Goal: Task Accomplishment & Management: Use online tool/utility

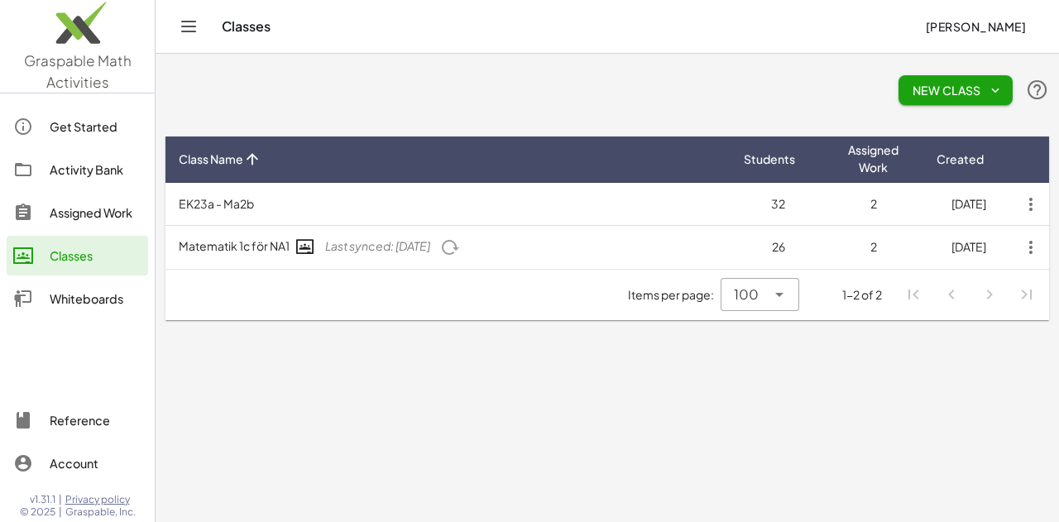
click at [78, 295] on div "Whiteboards" at bounding box center [96, 299] width 92 height 20
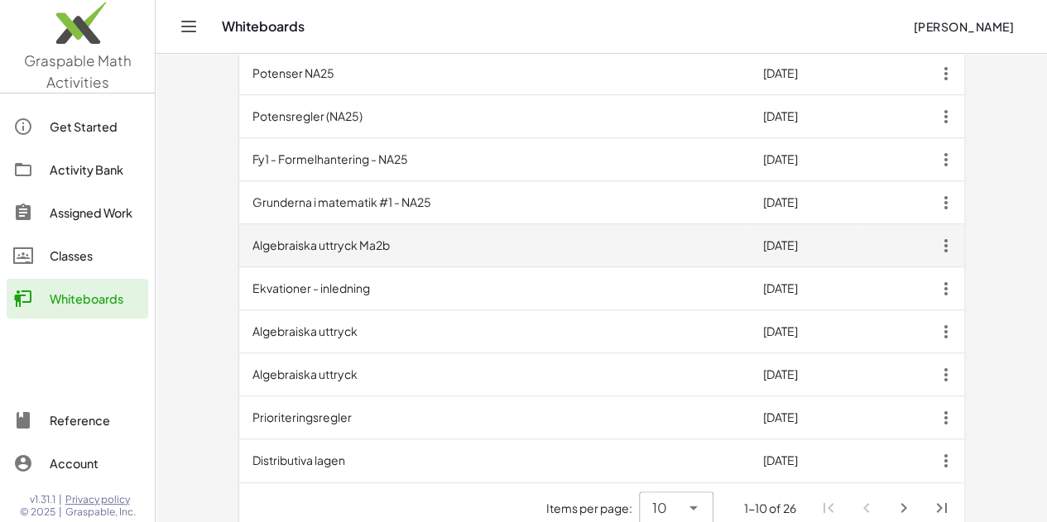
scroll to position [562, 0]
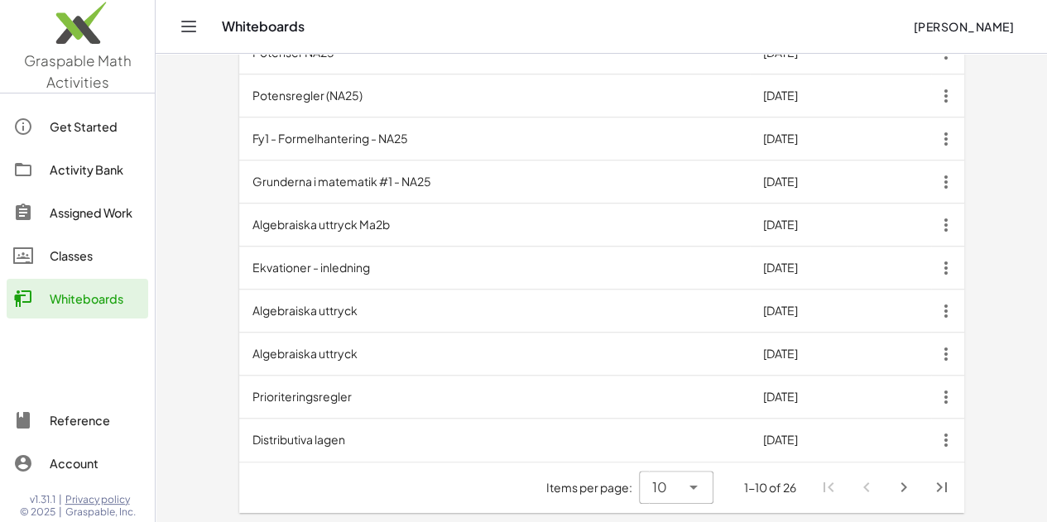
click at [913, 484] on icon "Next page" at bounding box center [904, 487] width 20 height 20
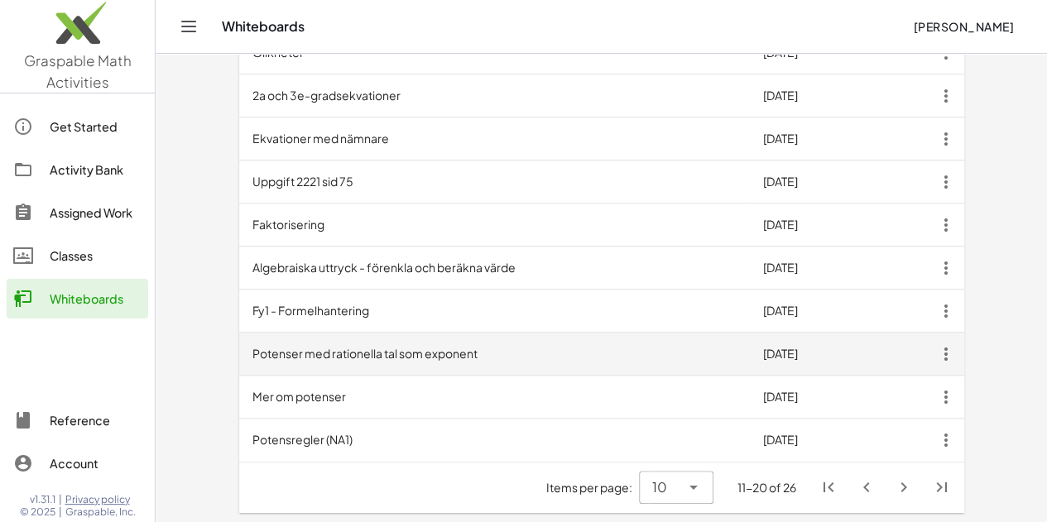
click at [255, 351] on td "Potenser med rationella tal som exponent" at bounding box center [494, 354] width 510 height 43
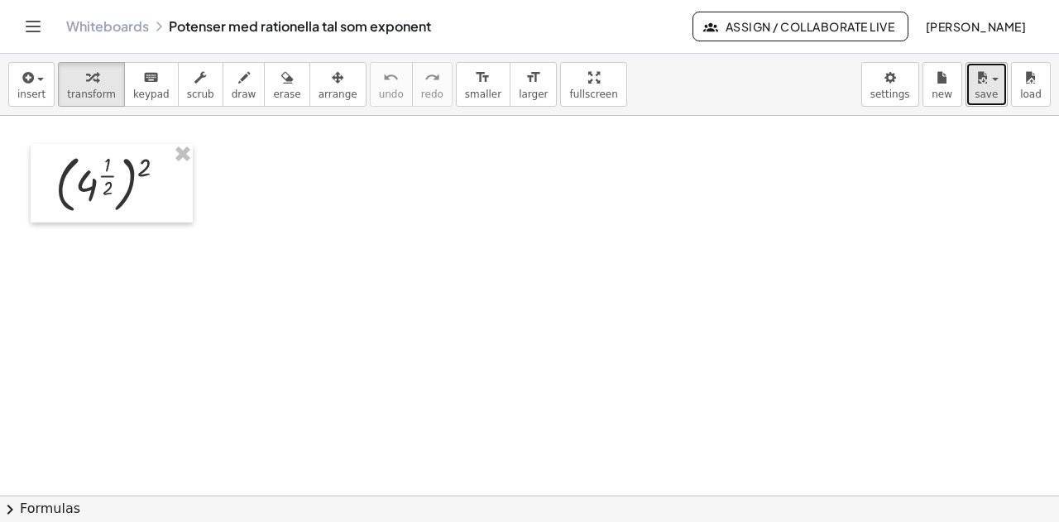
click at [992, 100] on button "save" at bounding box center [986, 84] width 42 height 45
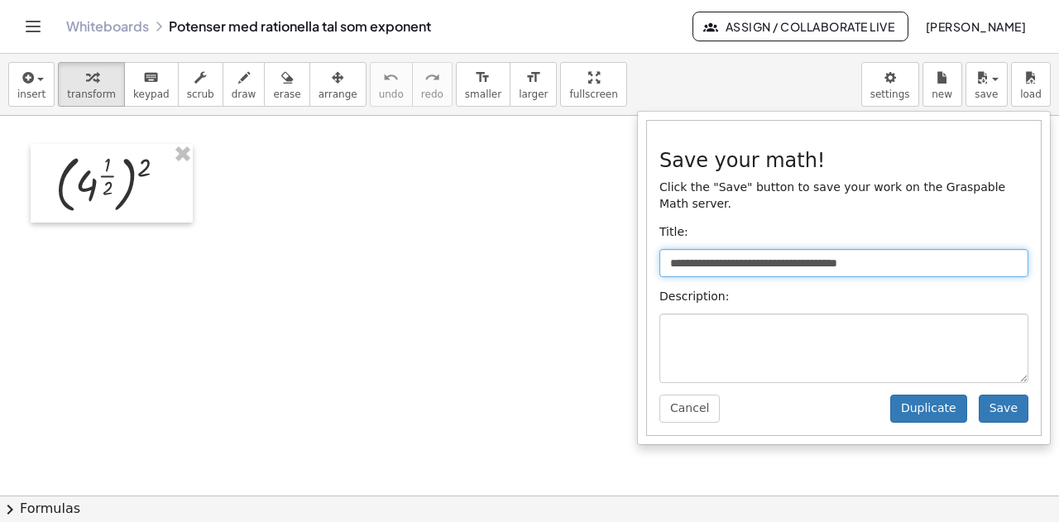
click at [907, 249] on input "**********" at bounding box center [843, 263] width 369 height 28
type input "**********"
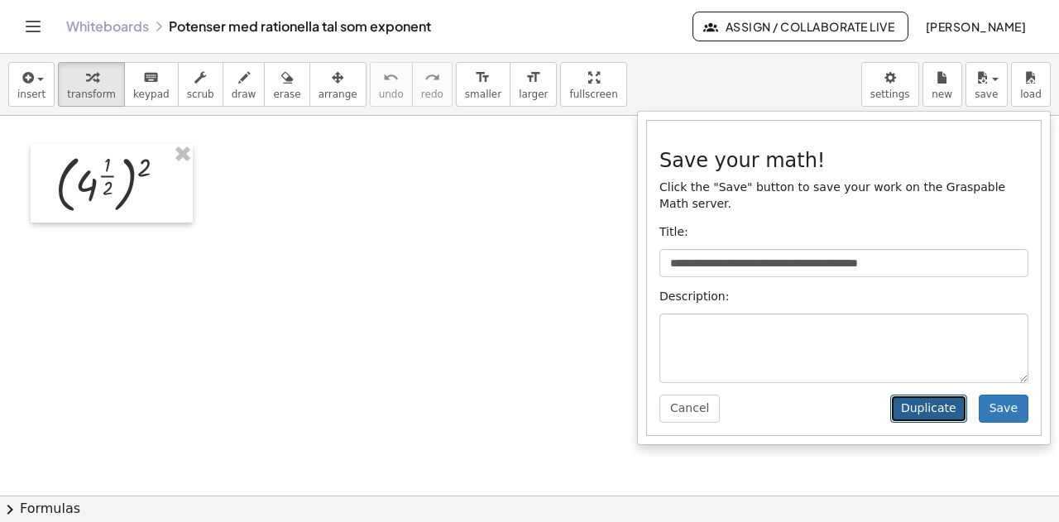
click at [923, 395] on button "Duplicate" at bounding box center [928, 409] width 77 height 28
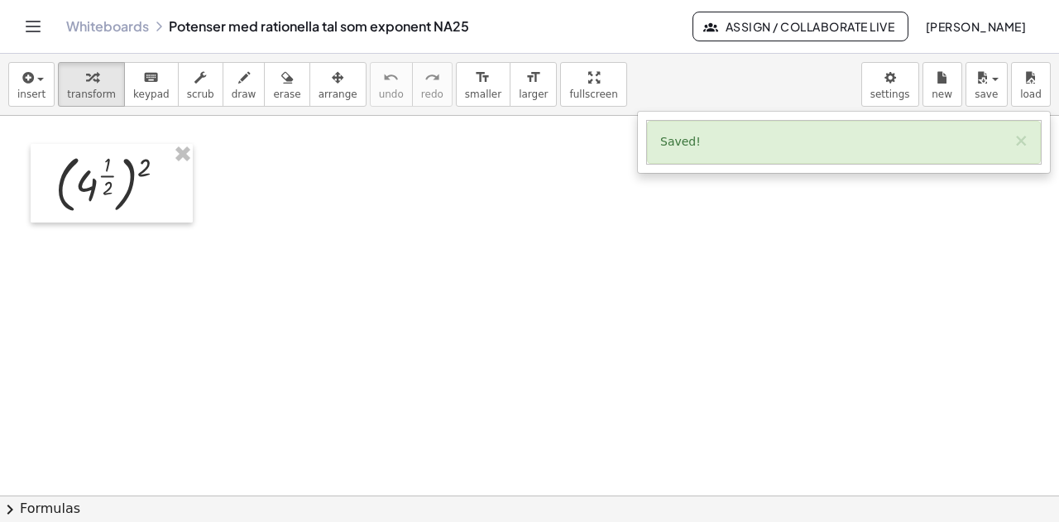
click at [116, 22] on link "Whiteboards" at bounding box center [107, 26] width 83 height 17
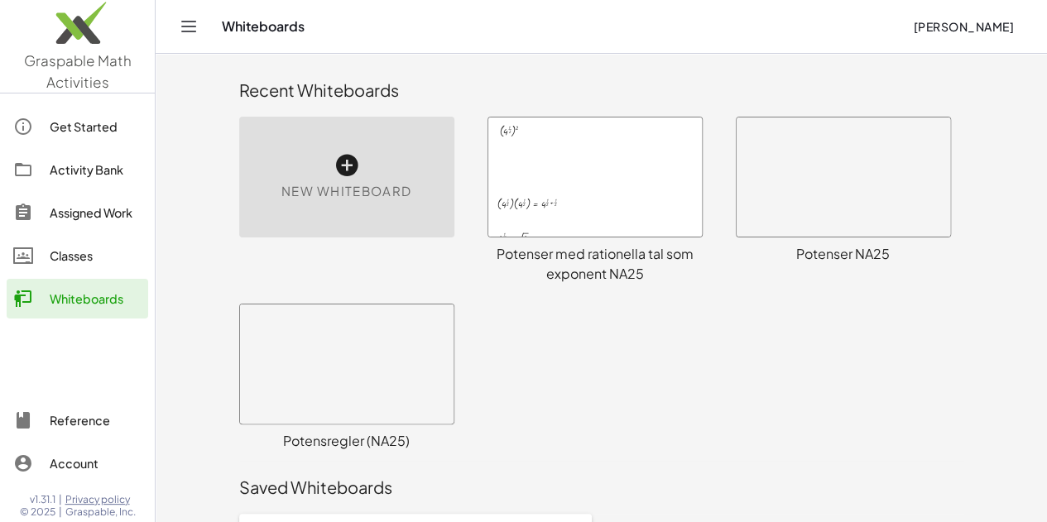
click at [69, 301] on div "Whiteboards" at bounding box center [96, 299] width 92 height 20
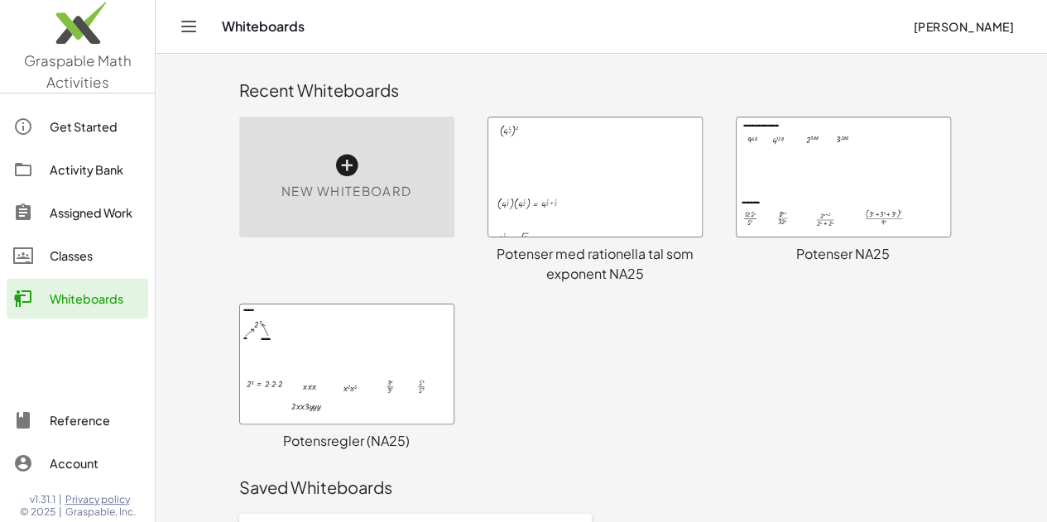
click at [549, 175] on div at bounding box center [594, 176] width 213 height 119
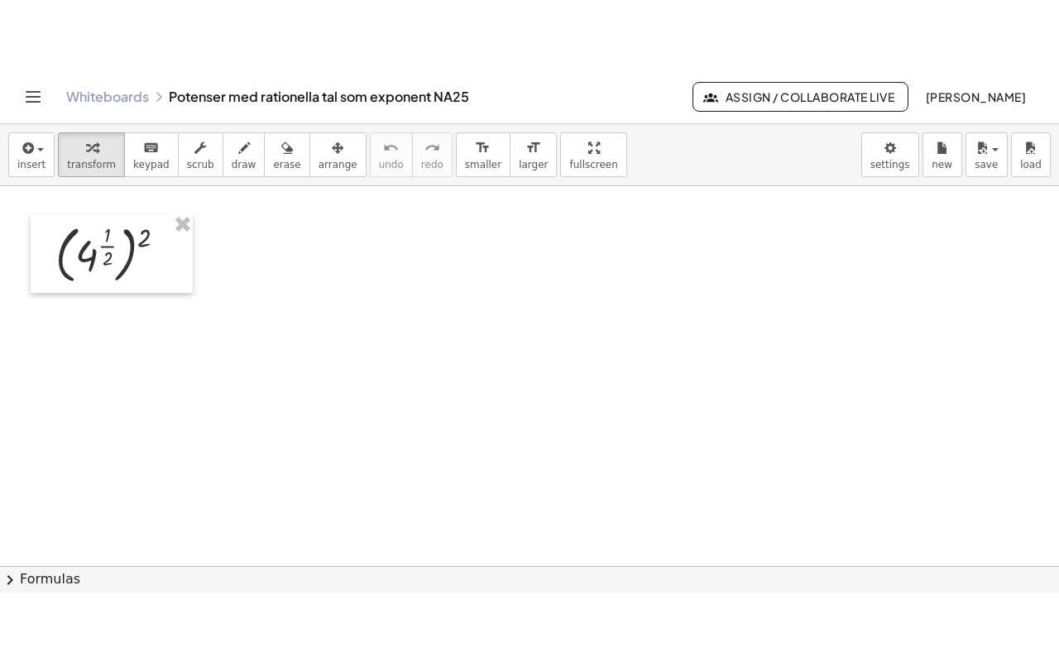
scroll to position [83, 0]
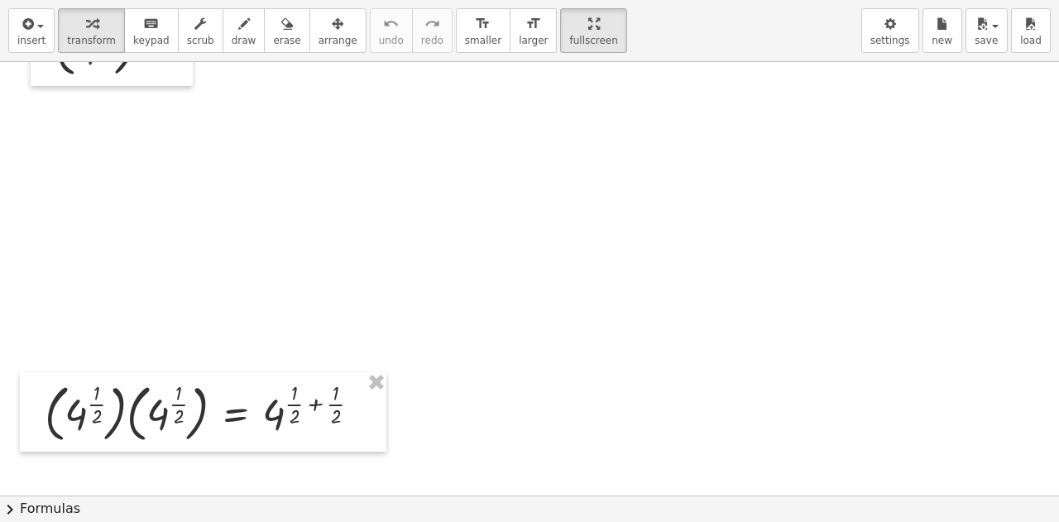
click at [541, 190] on div "insert select one: Math Expression Function Text Youtube Video Graphing Geometr…" at bounding box center [529, 261] width 1059 height 522
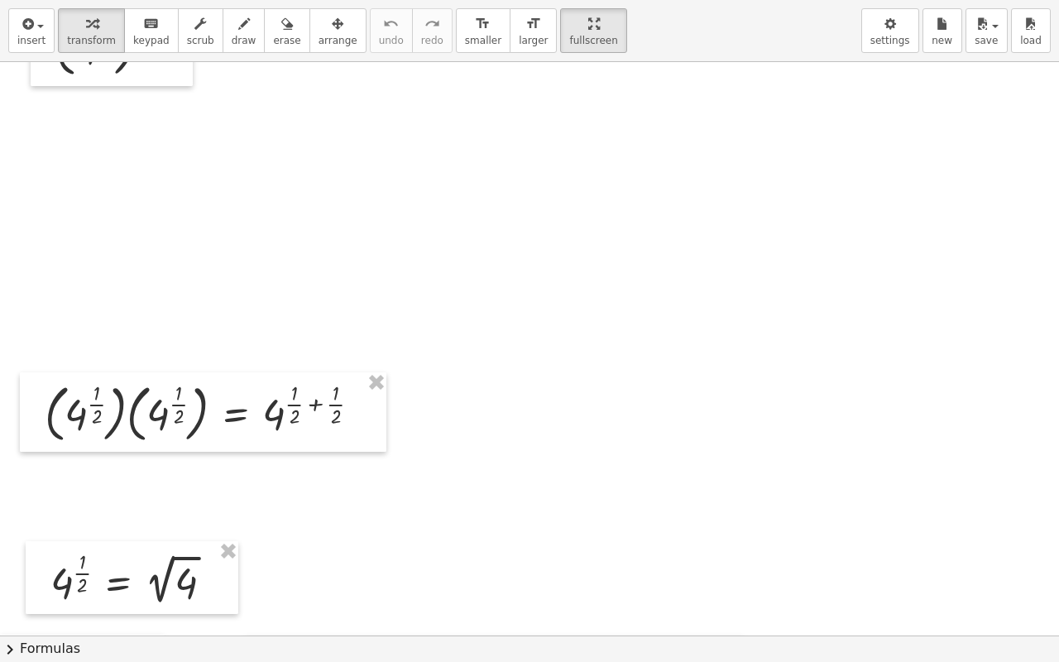
scroll to position [0, 0]
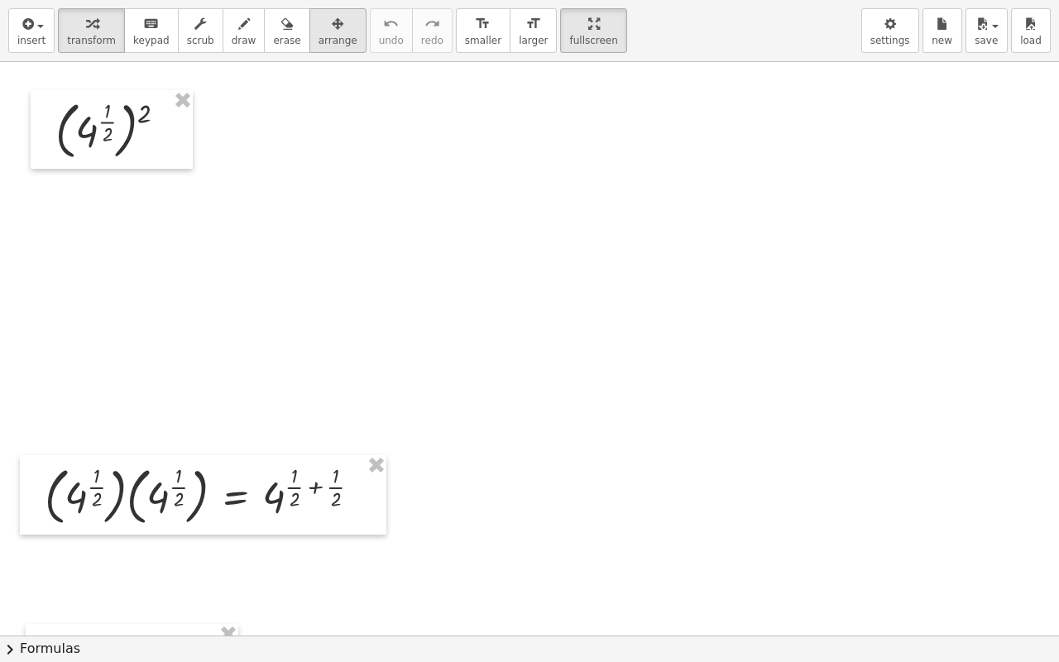
click at [332, 25] on icon "button" at bounding box center [338, 24] width 12 height 20
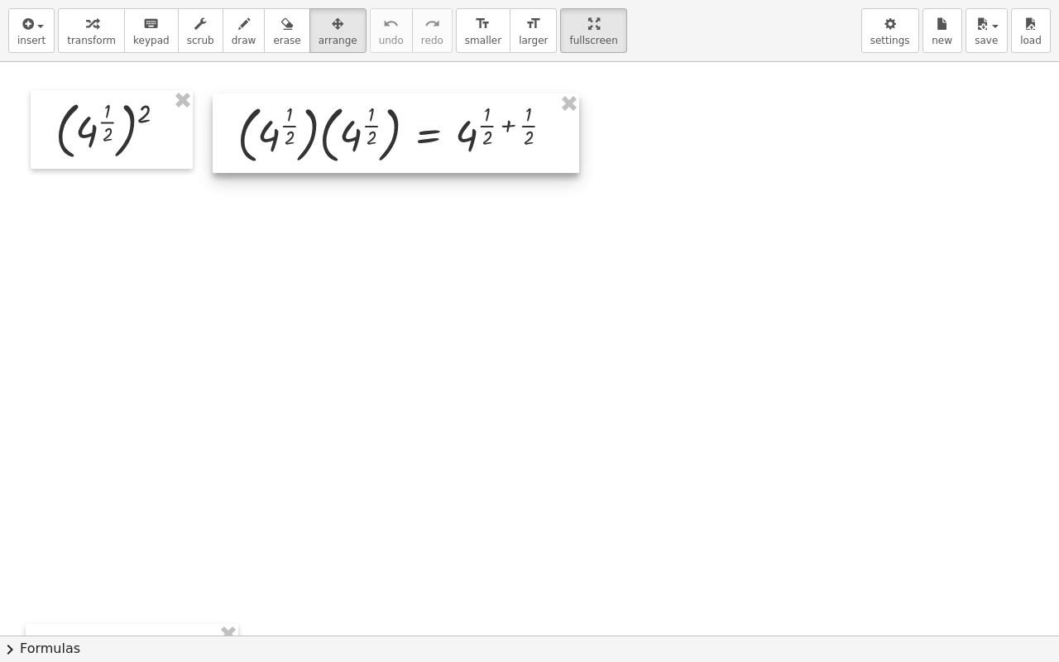
drag, startPoint x: 174, startPoint y: 518, endPoint x: 363, endPoint y: 154, distance: 410.4
click at [367, 156] on div at bounding box center [396, 132] width 367 height 79
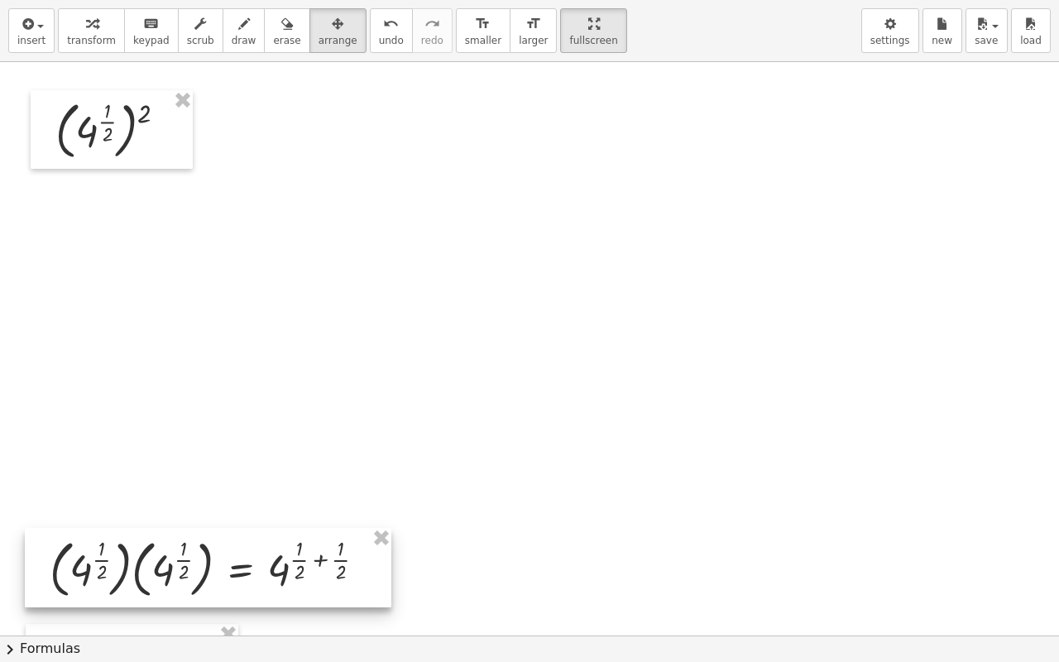
drag, startPoint x: 330, startPoint y: 269, endPoint x: 197, endPoint y: 542, distance: 303.8
click at [181, 521] on div at bounding box center [208, 567] width 367 height 79
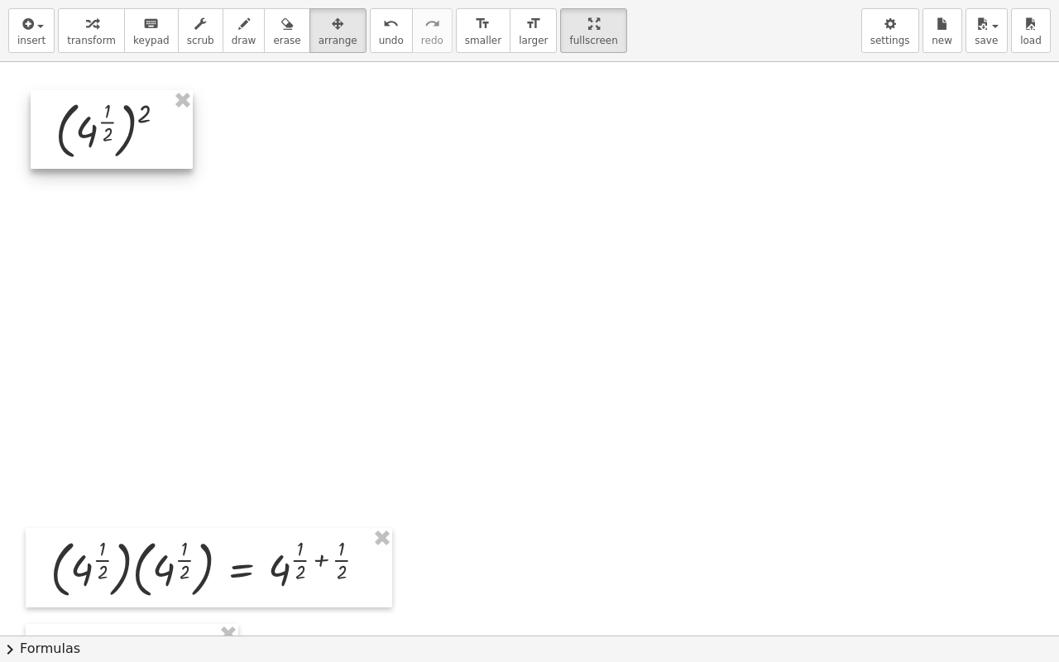
click at [137, 138] on div at bounding box center [112, 129] width 162 height 79
click at [70, 28] on div "button" at bounding box center [91, 23] width 49 height 20
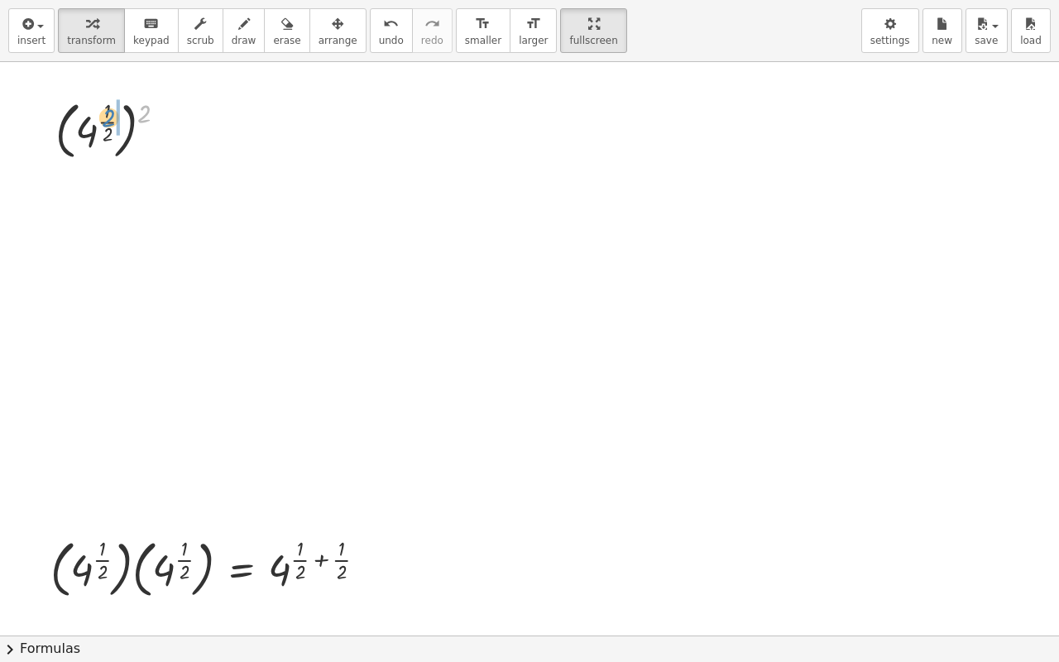
drag, startPoint x: 143, startPoint y: 113, endPoint x: 108, endPoint y: 118, distance: 35.9
click at [108, 118] on div at bounding box center [117, 129] width 141 height 70
drag, startPoint x: 122, startPoint y: 189, endPoint x: 107, endPoint y: 184, distance: 16.5
click at [108, 184] on div at bounding box center [117, 197] width 141 height 65
drag, startPoint x: 122, startPoint y: 195, endPoint x: 96, endPoint y: 193, distance: 26.6
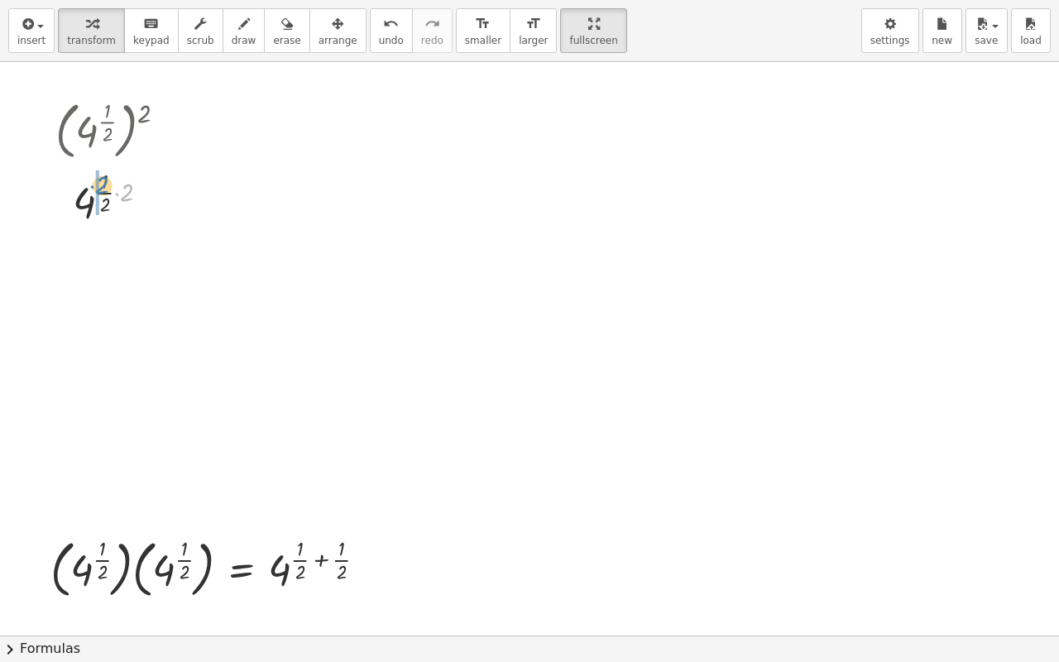
click at [96, 194] on div at bounding box center [117, 197] width 141 height 65
click at [35, 46] on span "insert" at bounding box center [31, 41] width 28 height 12
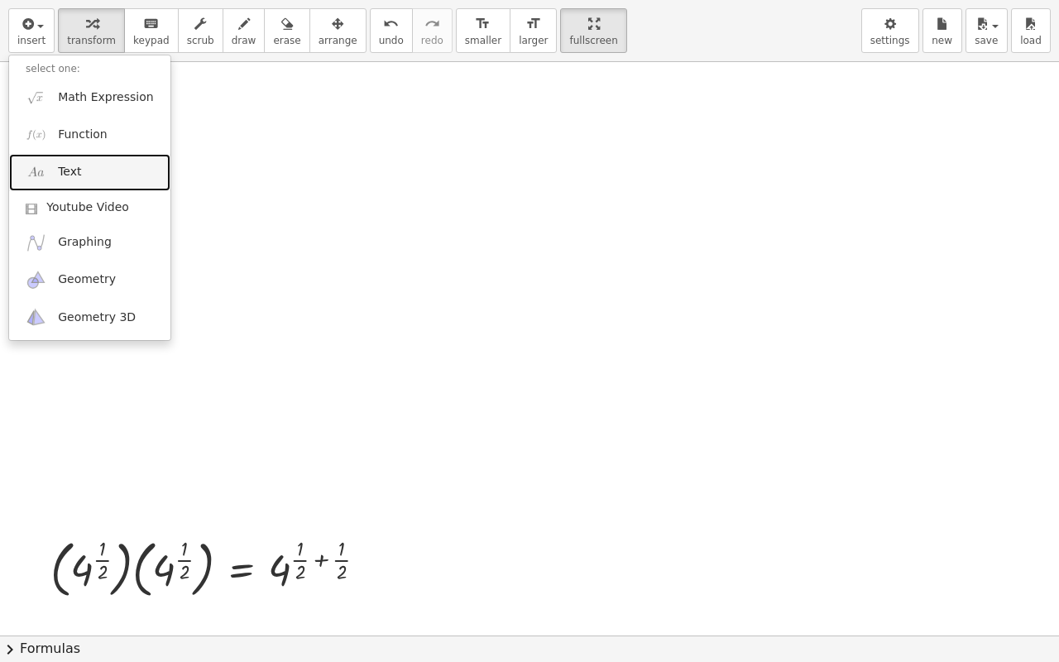
click at [83, 168] on link "Text" at bounding box center [89, 172] width 161 height 37
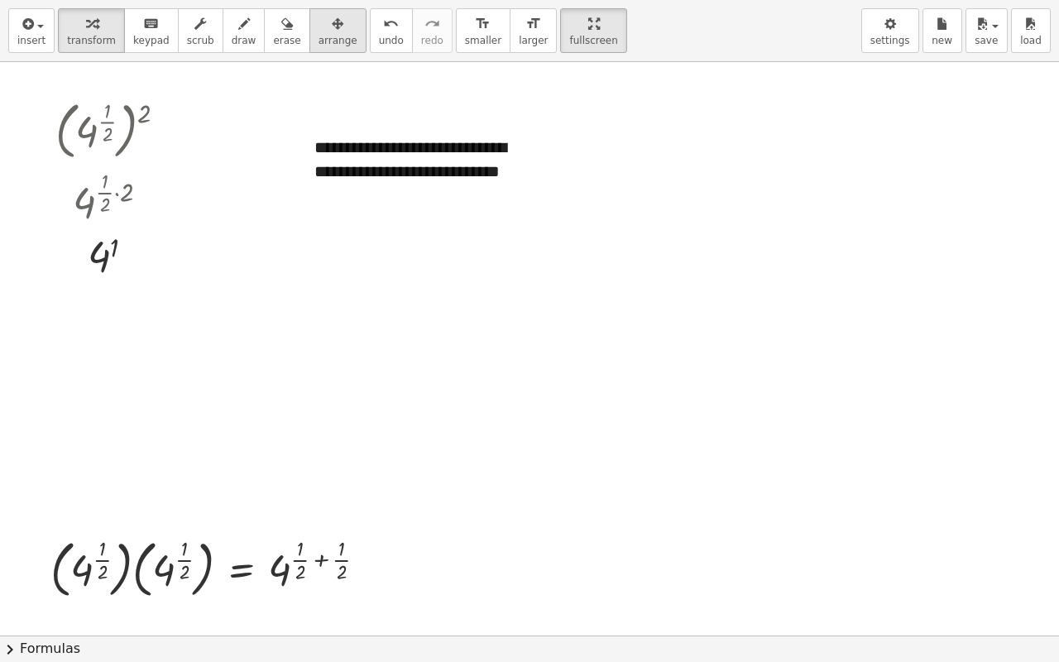
click at [332, 28] on icon "button" at bounding box center [338, 24] width 12 height 20
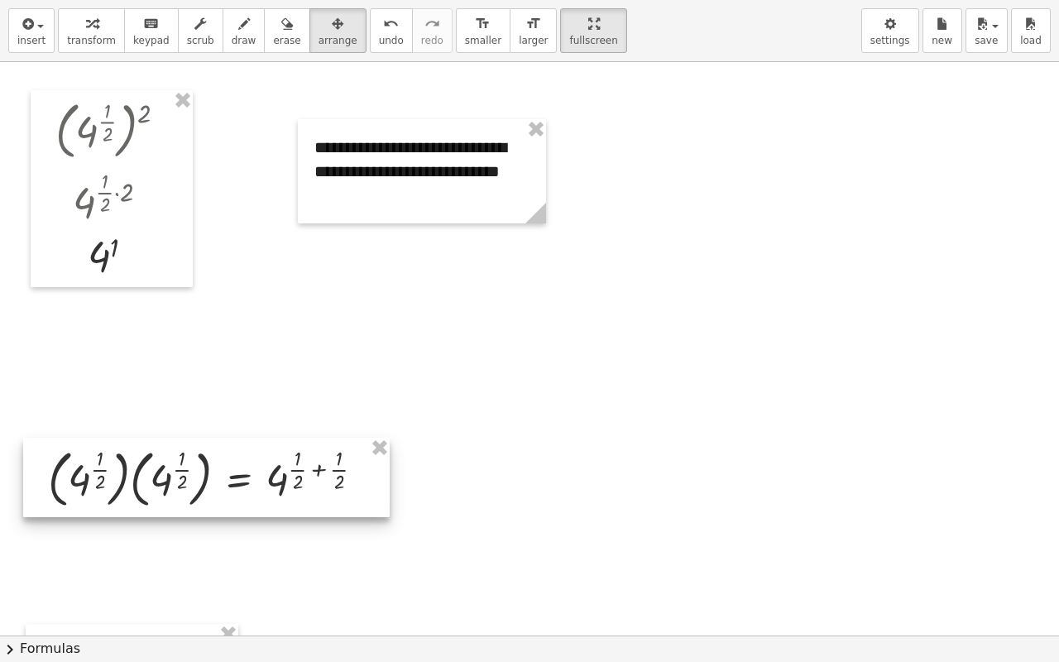
drag, startPoint x: 278, startPoint y: 561, endPoint x: 276, endPoint y: 474, distance: 86.9
click at [276, 474] on div at bounding box center [206, 477] width 367 height 79
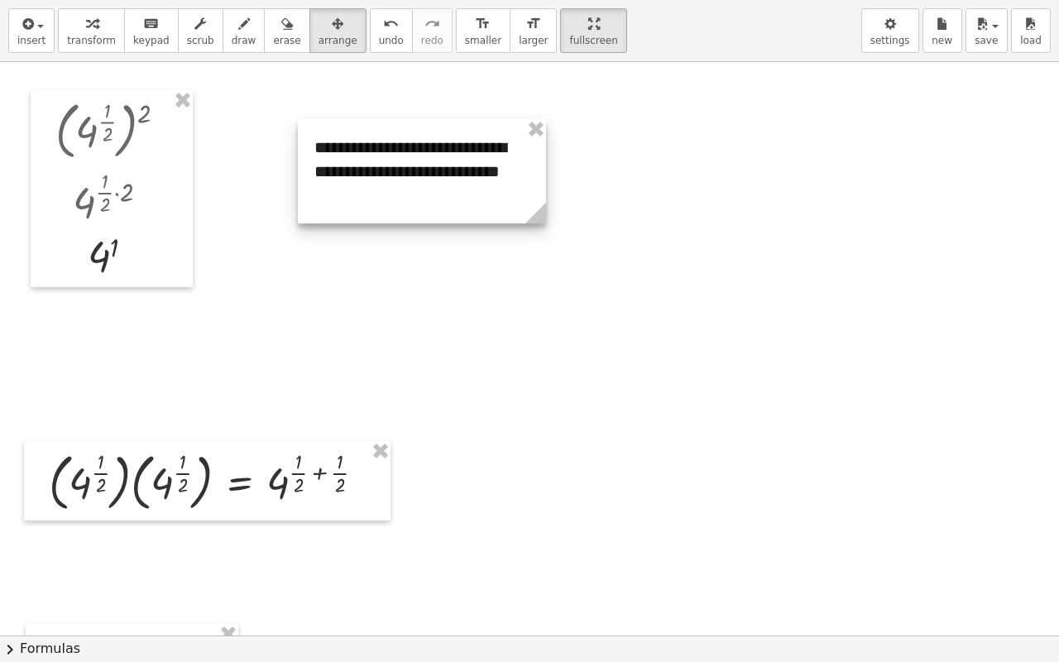
click at [432, 152] on div at bounding box center [422, 171] width 248 height 104
click at [388, 151] on div at bounding box center [422, 171] width 248 height 104
click at [93, 38] on span "transform" at bounding box center [91, 41] width 49 height 12
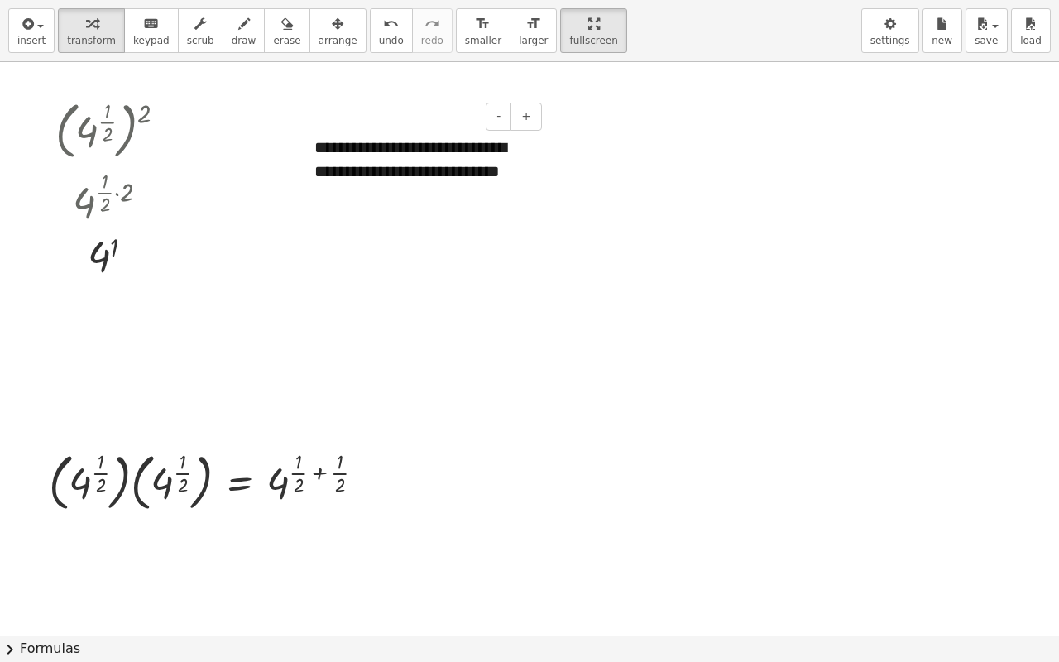
click at [411, 170] on div "**********" at bounding box center [422, 171] width 248 height 104
drag, startPoint x: 470, startPoint y: 143, endPoint x: 492, endPoint y: 172, distance: 36.6
click at [473, 144] on div "**********" at bounding box center [422, 171] width 248 height 104
click at [332, 27] on icon "button" at bounding box center [338, 24] width 12 height 20
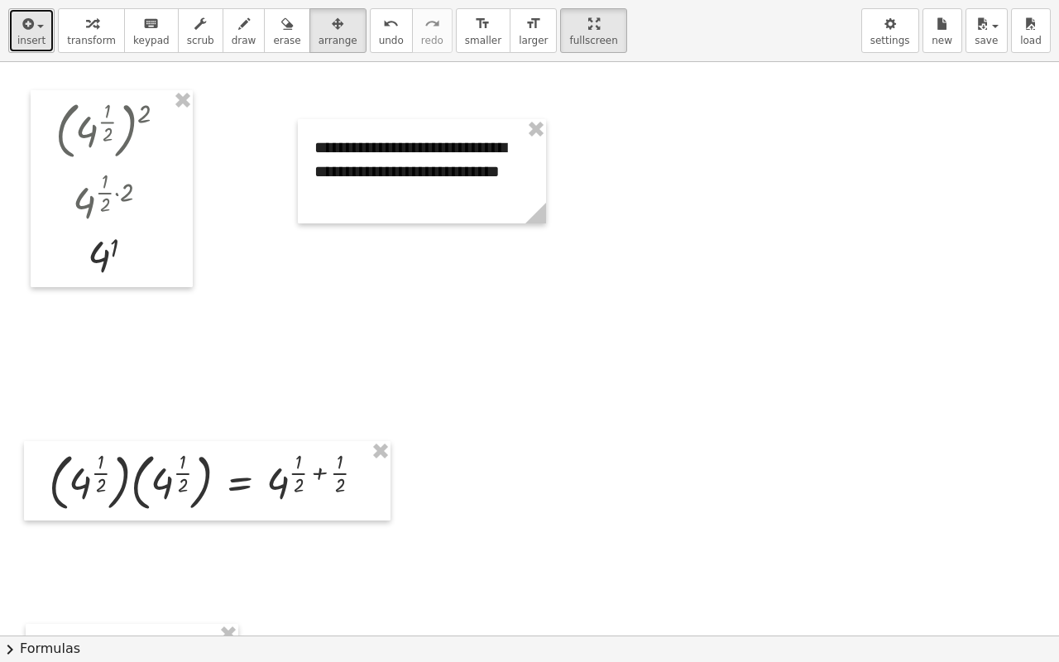
click at [36, 41] on span "insert" at bounding box center [31, 41] width 28 height 12
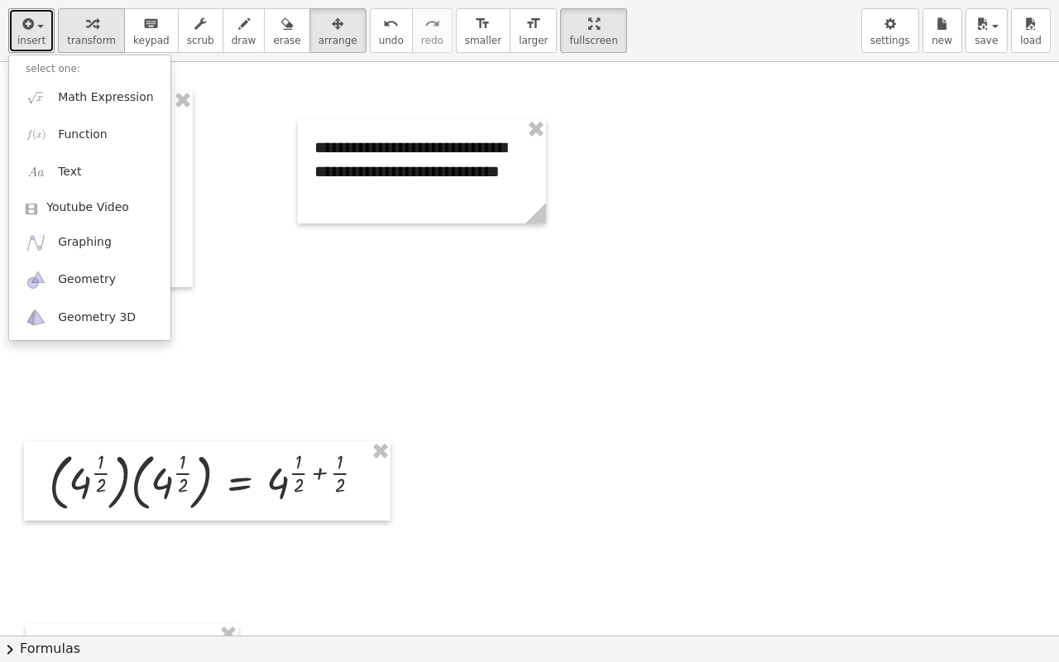
click at [82, 33] on button "transform" at bounding box center [91, 30] width 67 height 45
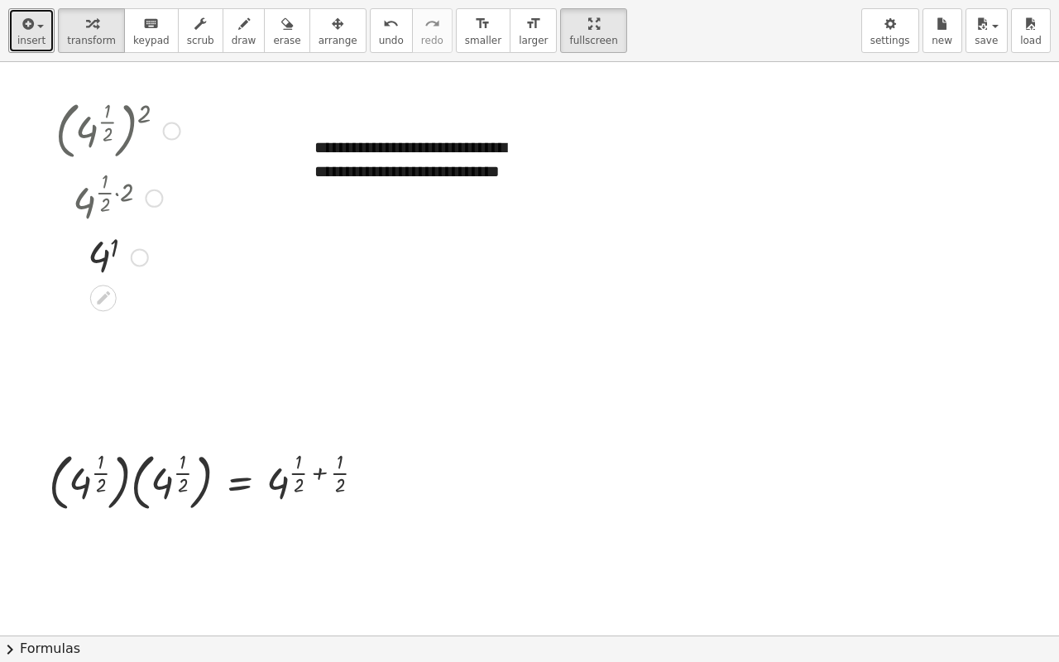
click at [138, 258] on div at bounding box center [140, 257] width 18 height 18
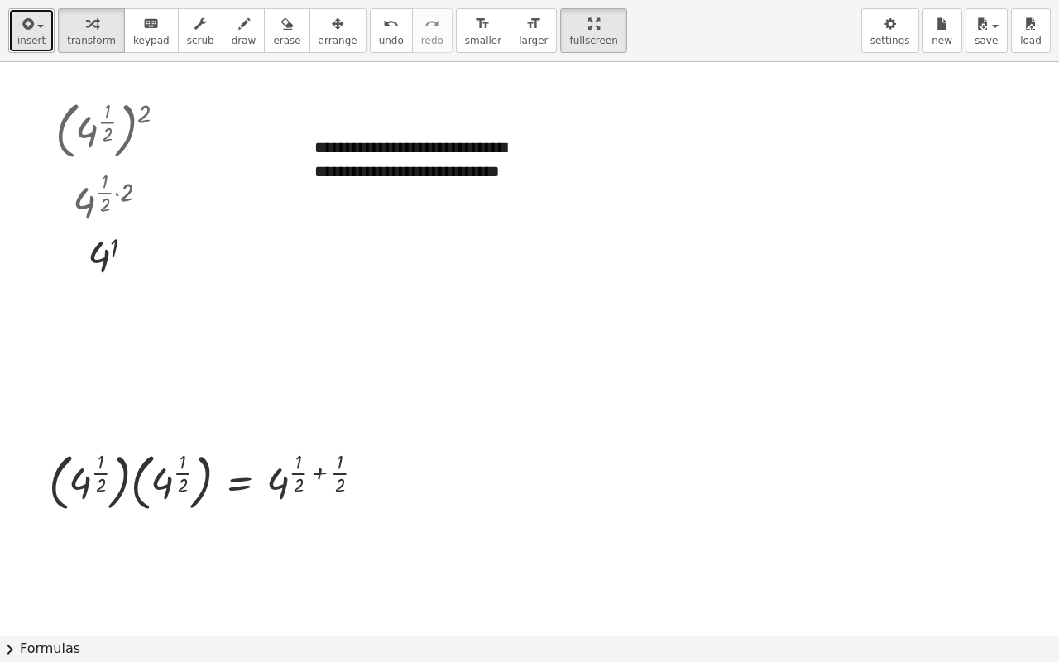
click at [22, 30] on icon "button" at bounding box center [26, 24] width 15 height 20
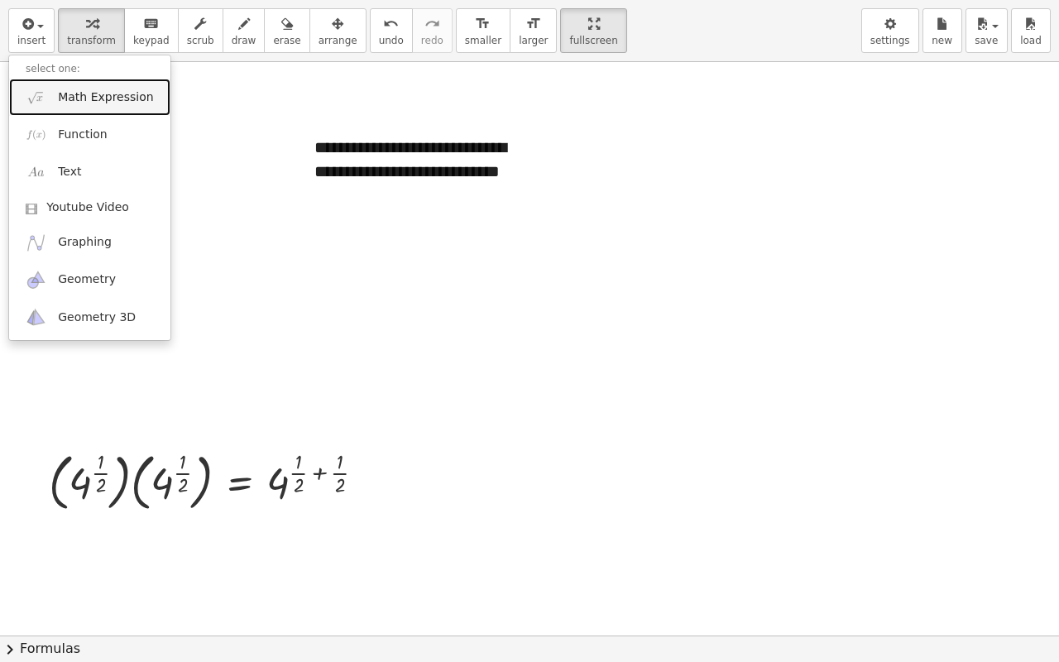
click at [81, 93] on span "Math Expression" at bounding box center [105, 97] width 95 height 17
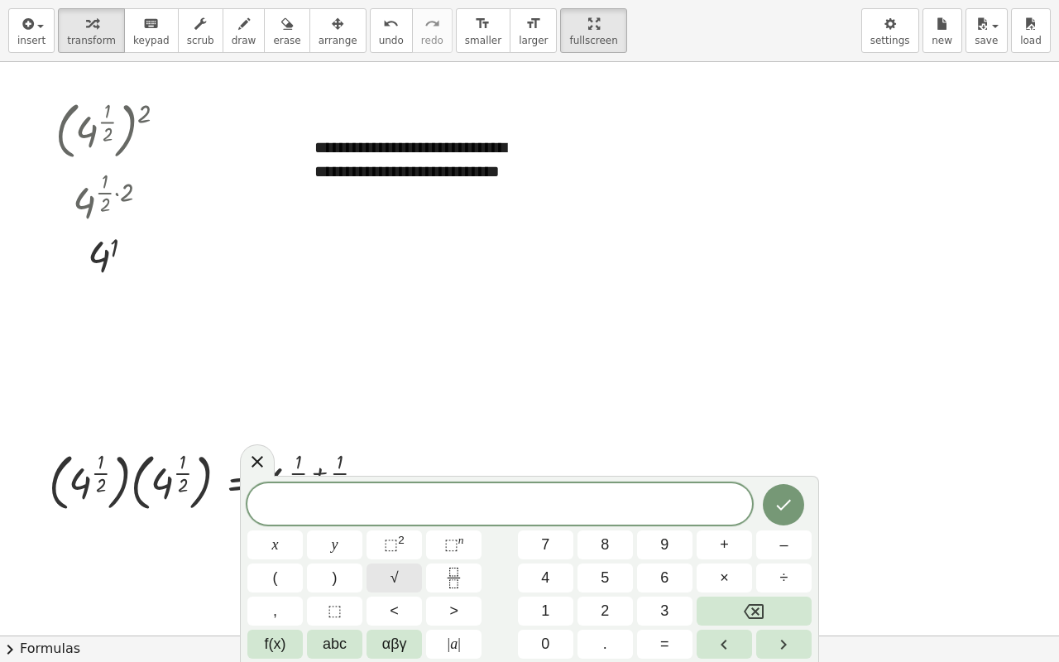
click at [400, 521] on button "√" at bounding box center [394, 577] width 55 height 29
click at [402, 521] on button "√" at bounding box center [394, 577] width 55 height 29
click at [783, 508] on icon "Done" at bounding box center [784, 504] width 15 height 11
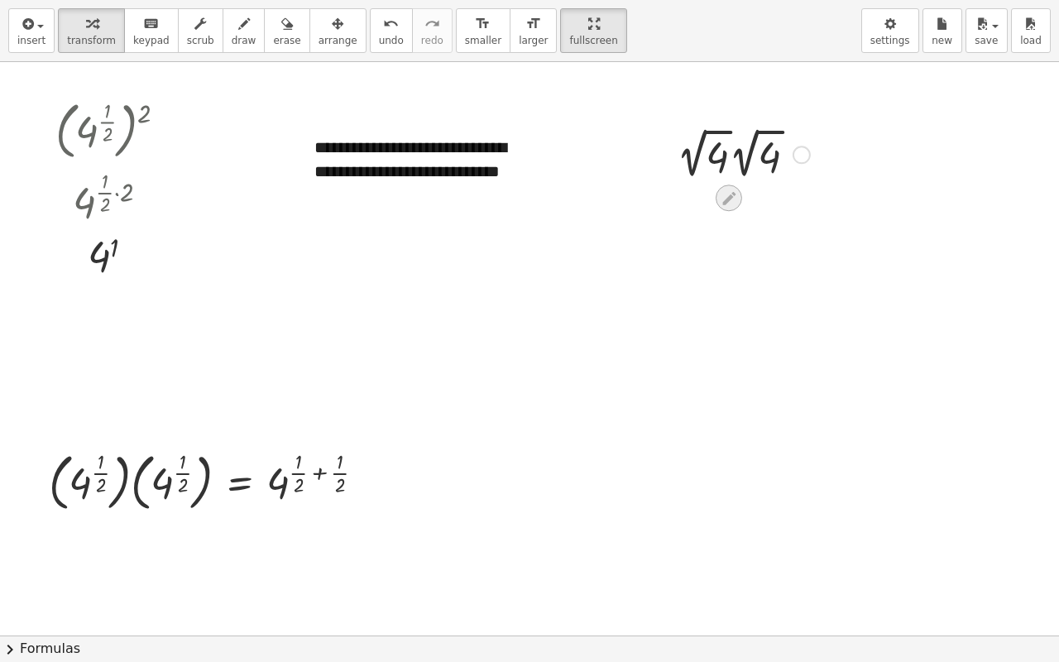
click at [729, 192] on icon at bounding box center [728, 197] width 17 height 17
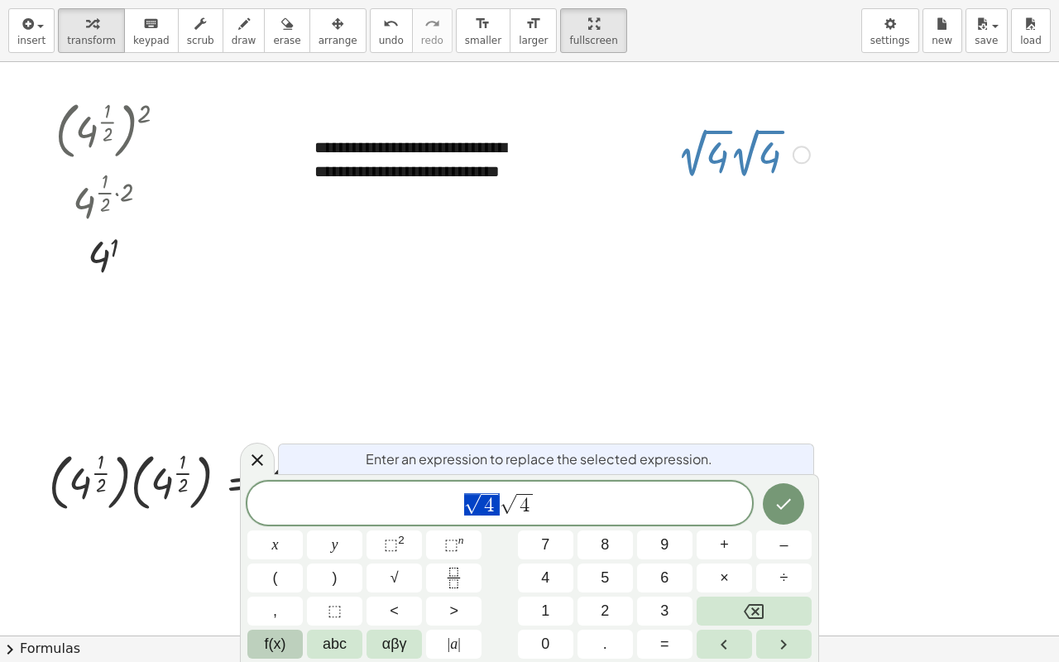
click at [288, 521] on button "f(x)" at bounding box center [274, 644] width 55 height 29
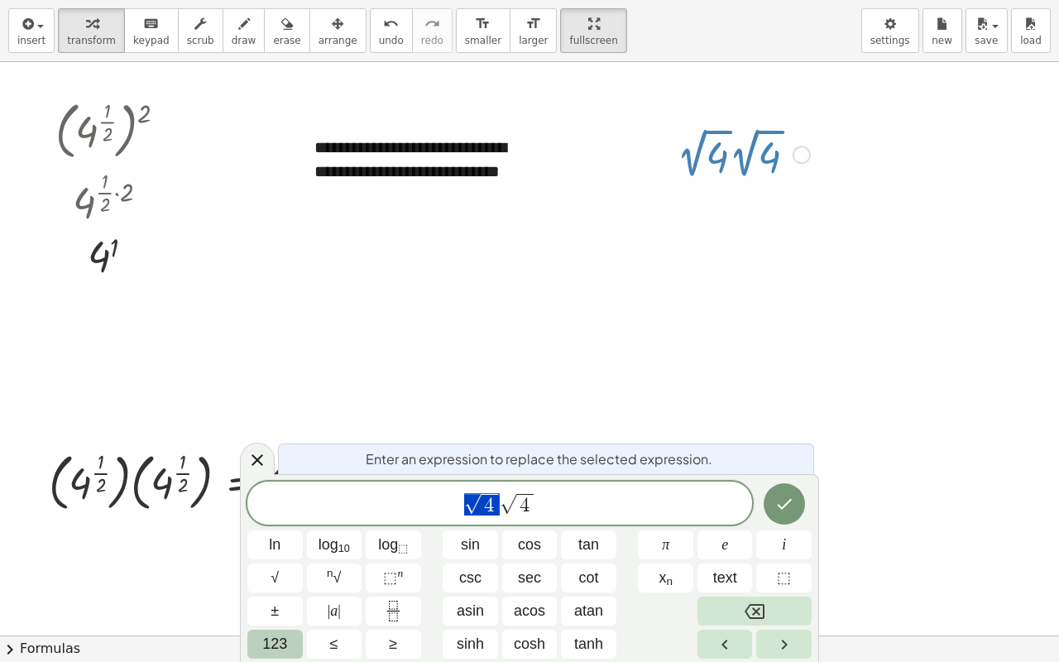
click at [289, 521] on button "123" at bounding box center [274, 644] width 55 height 29
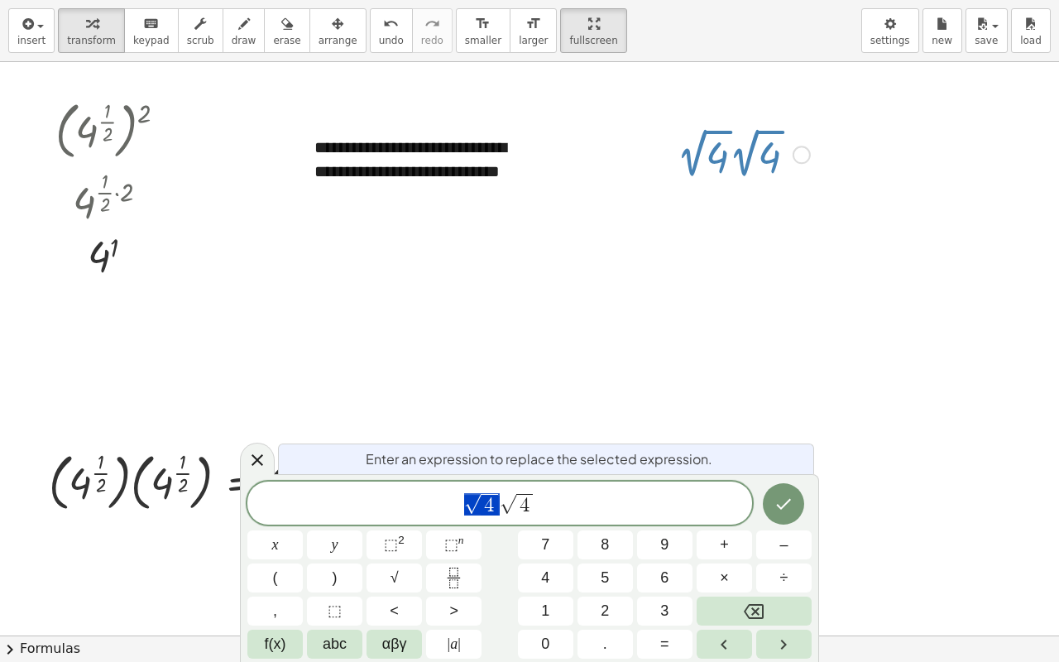
click at [505, 505] on span "√" at bounding box center [508, 504] width 17 height 19
click at [784, 510] on icon "Done" at bounding box center [784, 504] width 20 height 20
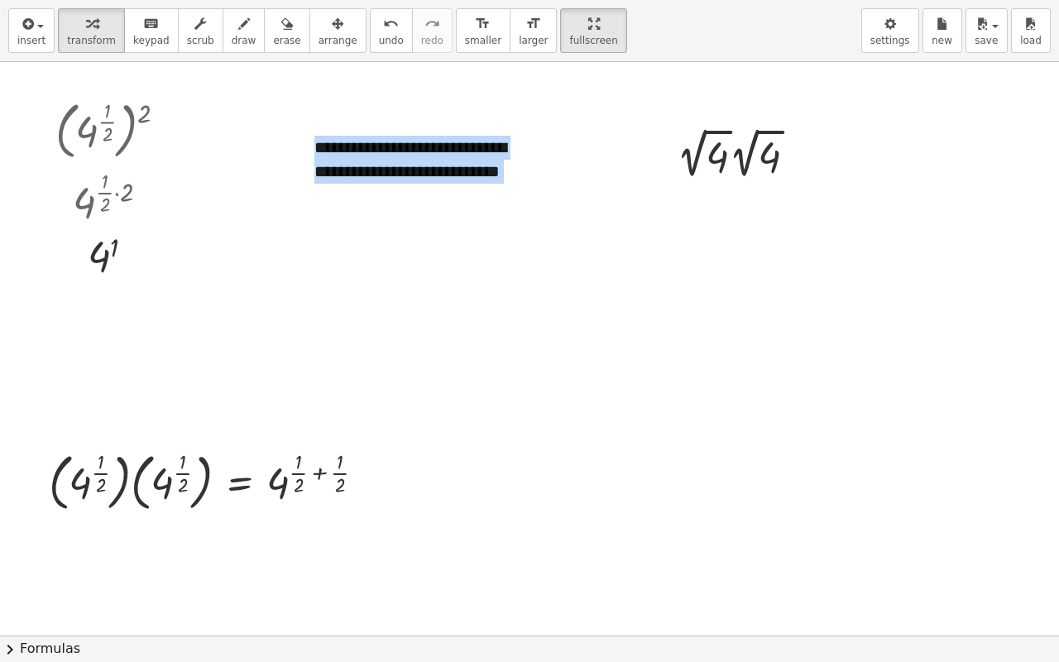
drag, startPoint x: 731, startPoint y: 216, endPoint x: 728, endPoint y: 227, distance: 11.3
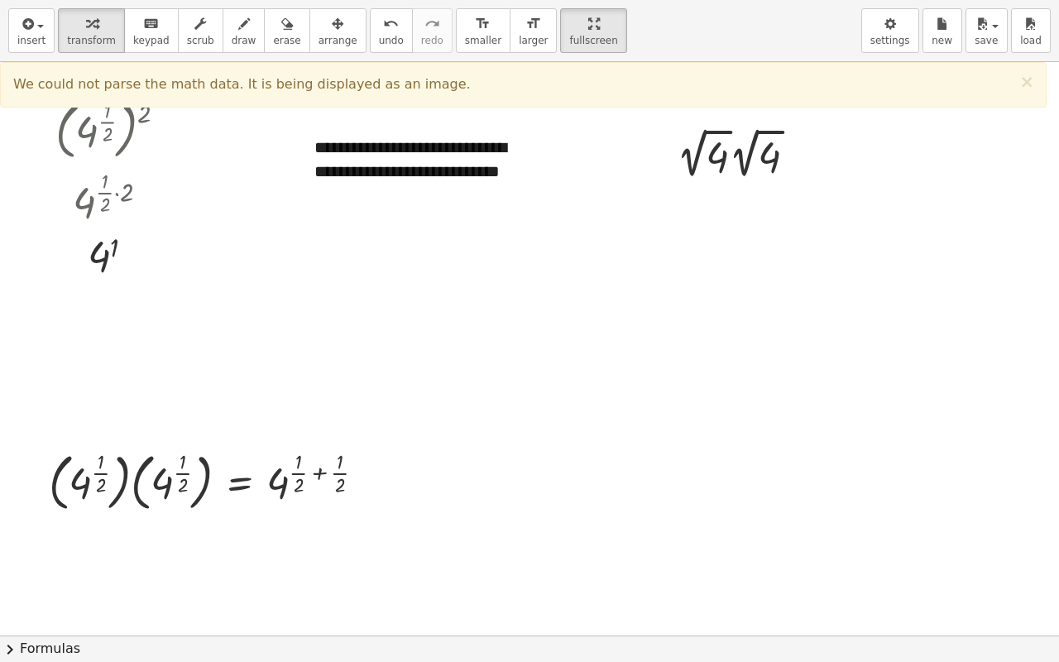
click at [1033, 93] on div "We could not parse the math data. It is being displayed as an image. ×" at bounding box center [523, 85] width 1047 height 46
click at [1023, 79] on span "×" at bounding box center [1026, 82] width 15 height 20
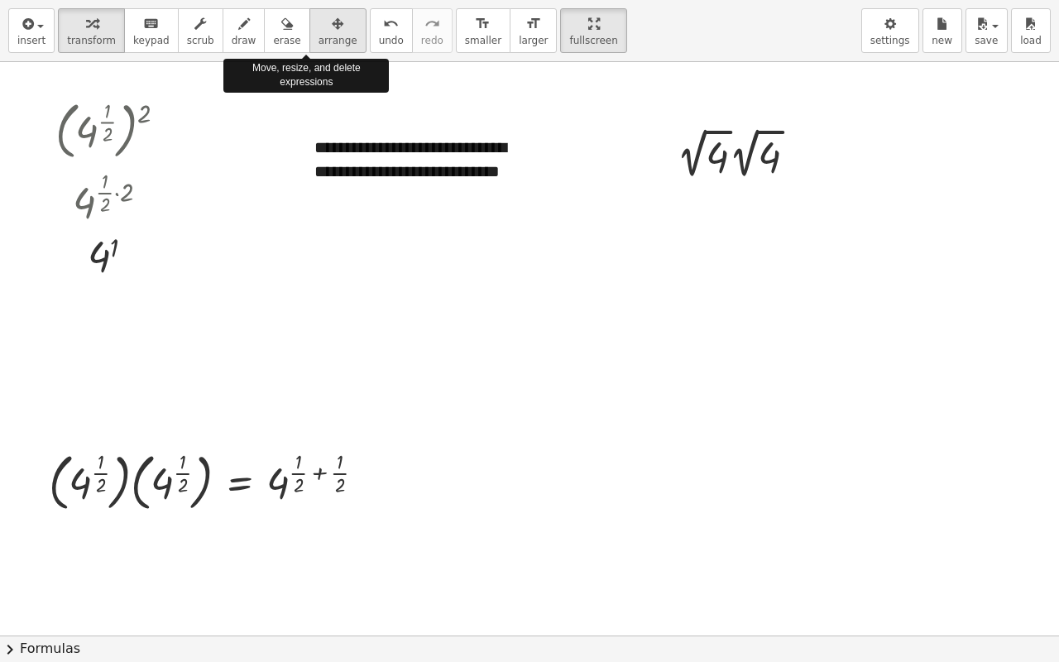
click at [332, 26] on icon "button" at bounding box center [338, 24] width 12 height 20
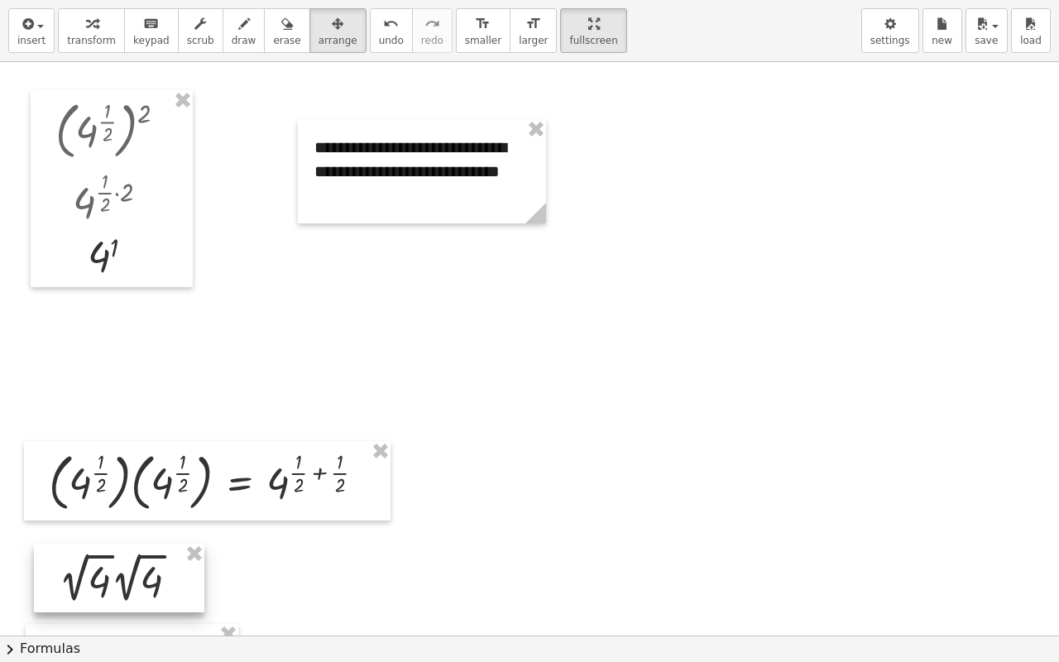
drag, startPoint x: 751, startPoint y: 157, endPoint x: 134, endPoint y: 581, distance: 748.6
click at [134, 521] on div at bounding box center [119, 578] width 170 height 69
click at [148, 521] on div at bounding box center [119, 578] width 170 height 69
click at [131, 521] on div at bounding box center [119, 578] width 170 height 69
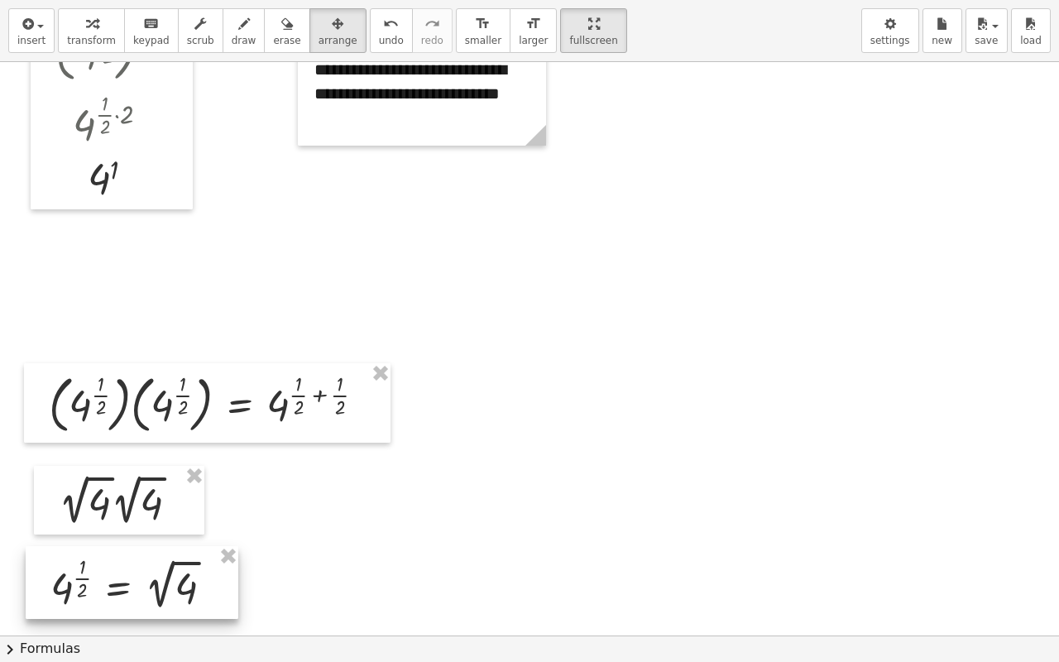
scroll to position [165, 0]
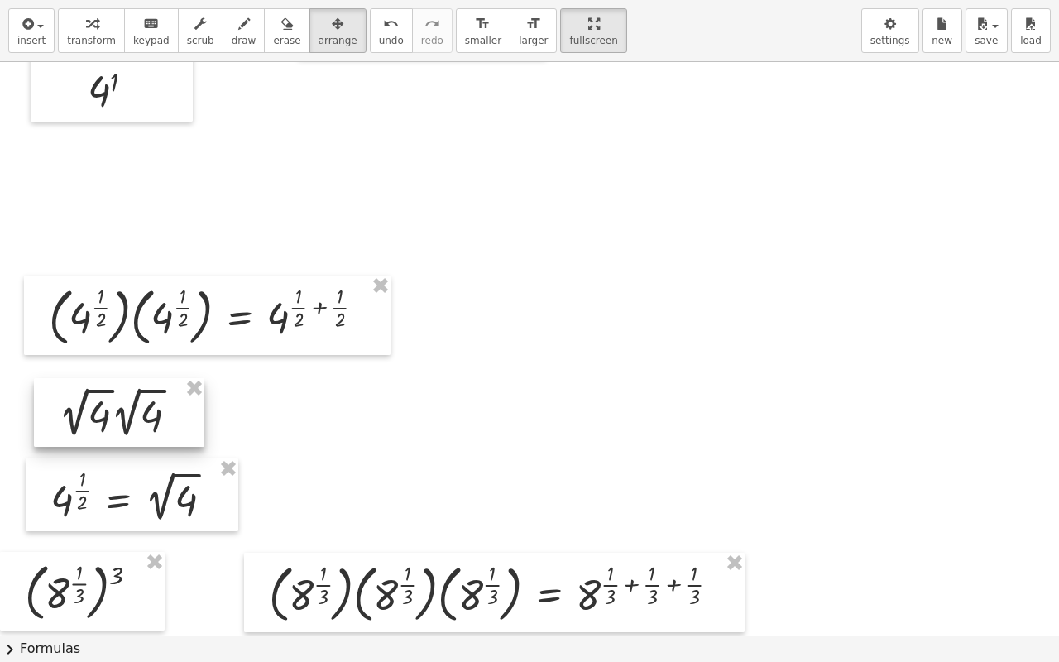
click at [113, 419] on div at bounding box center [119, 412] width 170 height 69
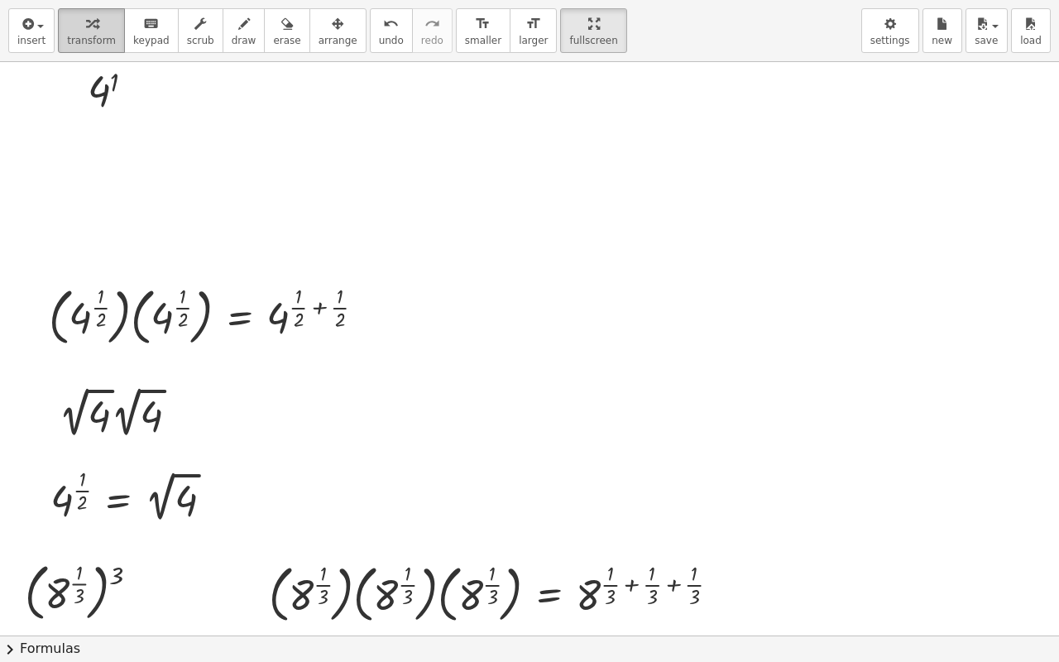
click at [87, 35] on span "transform" at bounding box center [91, 41] width 49 height 12
drag, startPoint x: 124, startPoint y: 448, endPoint x: 116, endPoint y: 455, distance: 10.6
click at [116, 455] on icon at bounding box center [110, 456] width 17 height 17
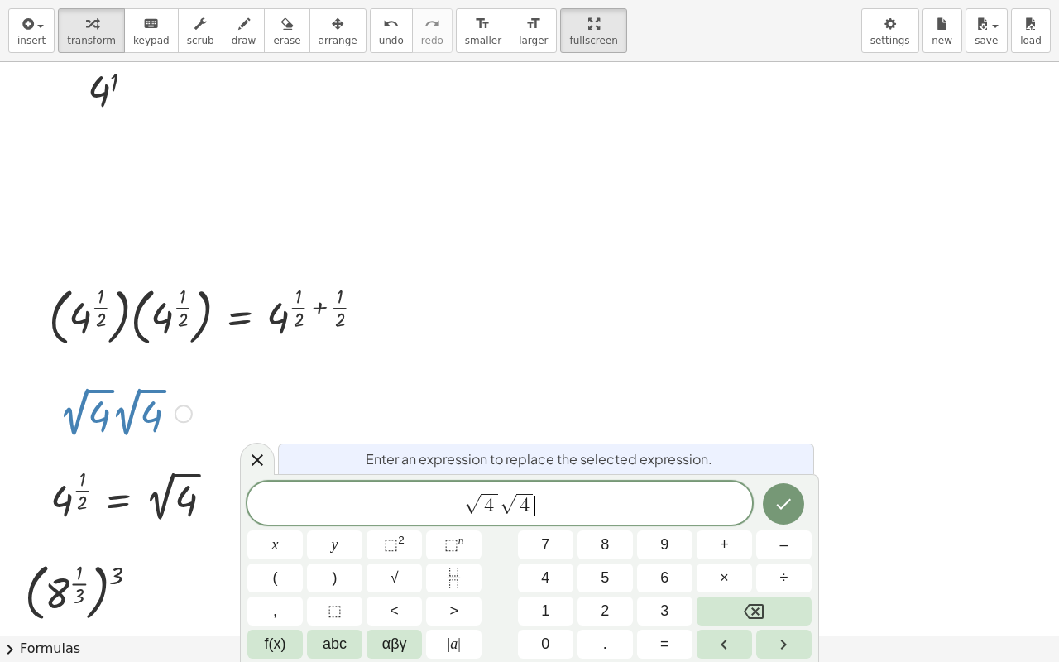
click at [568, 513] on span "√ 4 √ 4 ​" at bounding box center [499, 504] width 505 height 26
click at [793, 510] on icon "Done" at bounding box center [784, 504] width 20 height 20
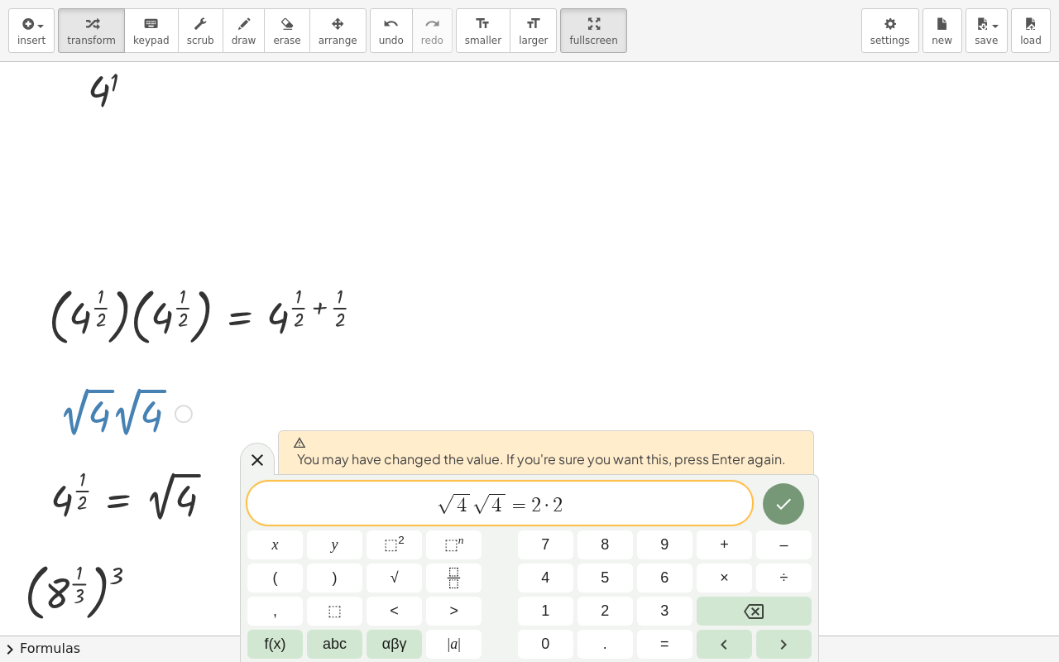
click at [780, 506] on icon "Done" at bounding box center [784, 504] width 15 height 11
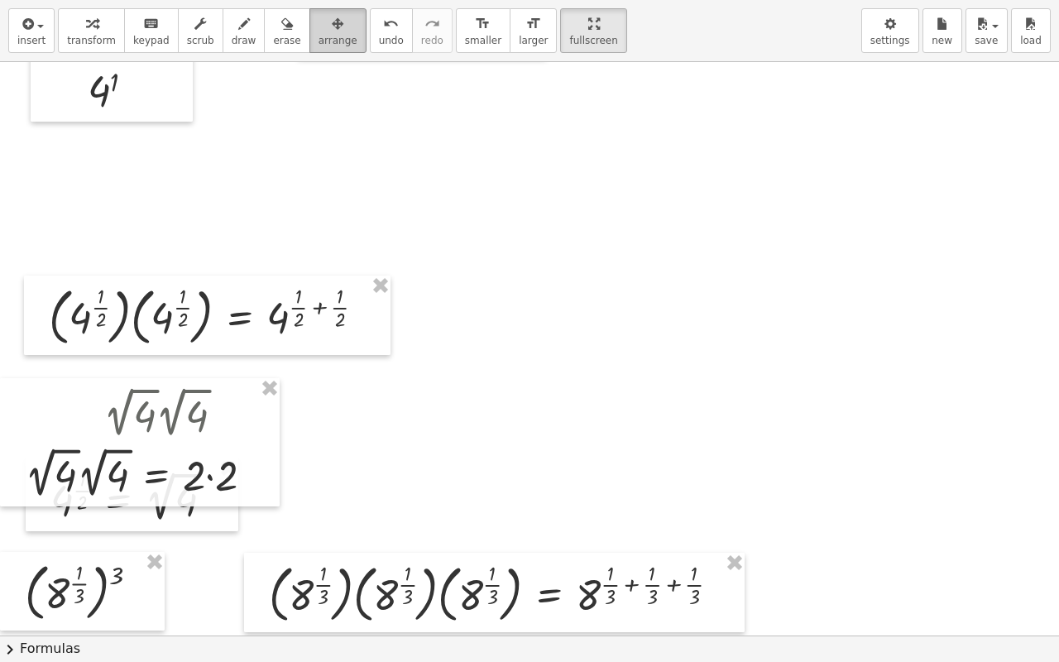
click at [319, 36] on span "arrange" at bounding box center [338, 41] width 39 height 12
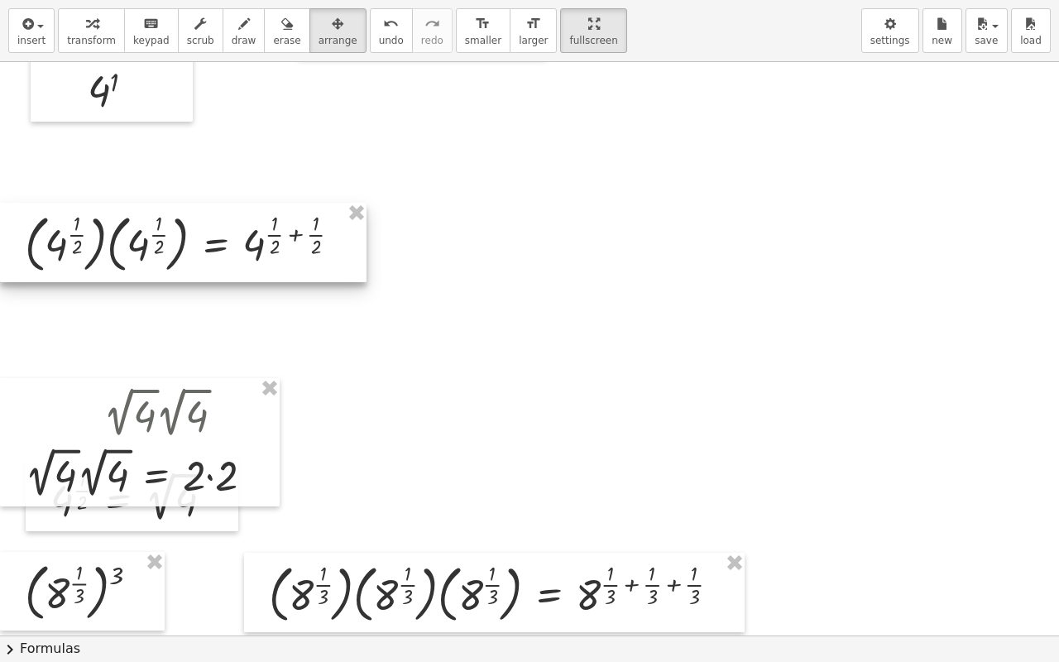
drag, startPoint x: 182, startPoint y: 328, endPoint x: 165, endPoint y: 333, distance: 17.3
click at [157, 254] on div at bounding box center [183, 242] width 367 height 79
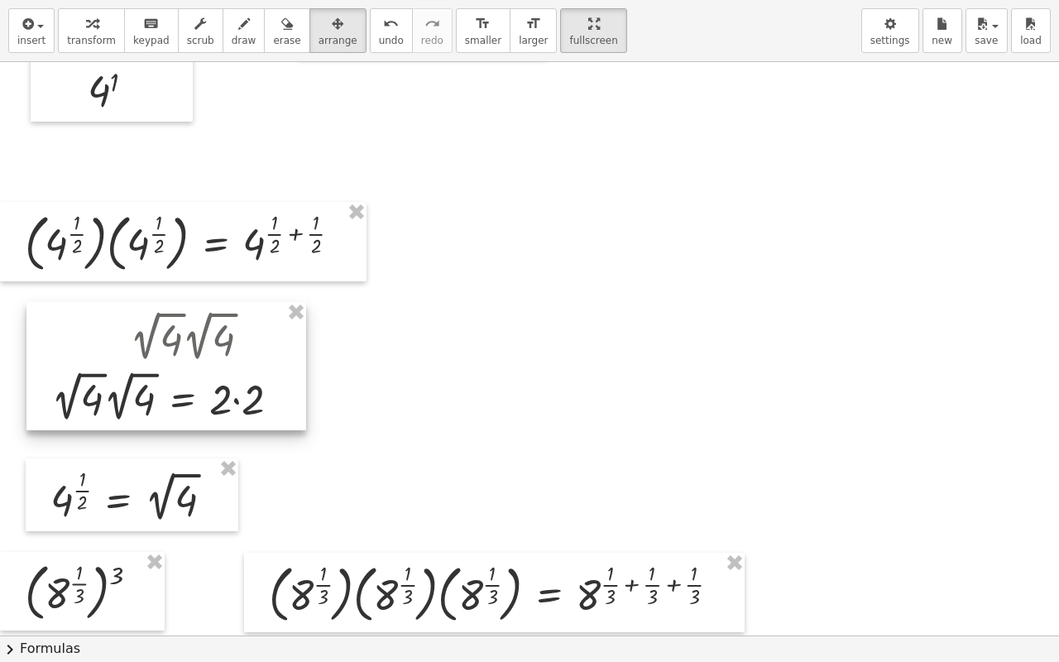
drag, startPoint x: 156, startPoint y: 430, endPoint x: 181, endPoint y: 356, distance: 78.5
click at [181, 356] on div at bounding box center [166, 366] width 280 height 128
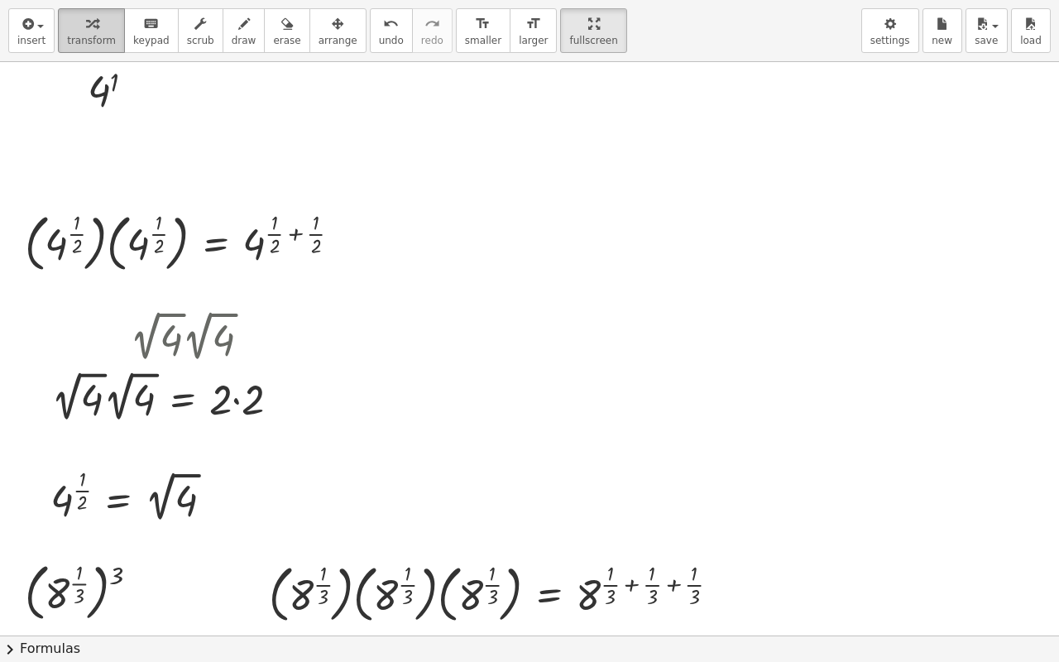
click at [67, 31] on div "button" at bounding box center [91, 23] width 49 height 20
click at [189, 404] on div at bounding box center [172, 397] width 259 height 60
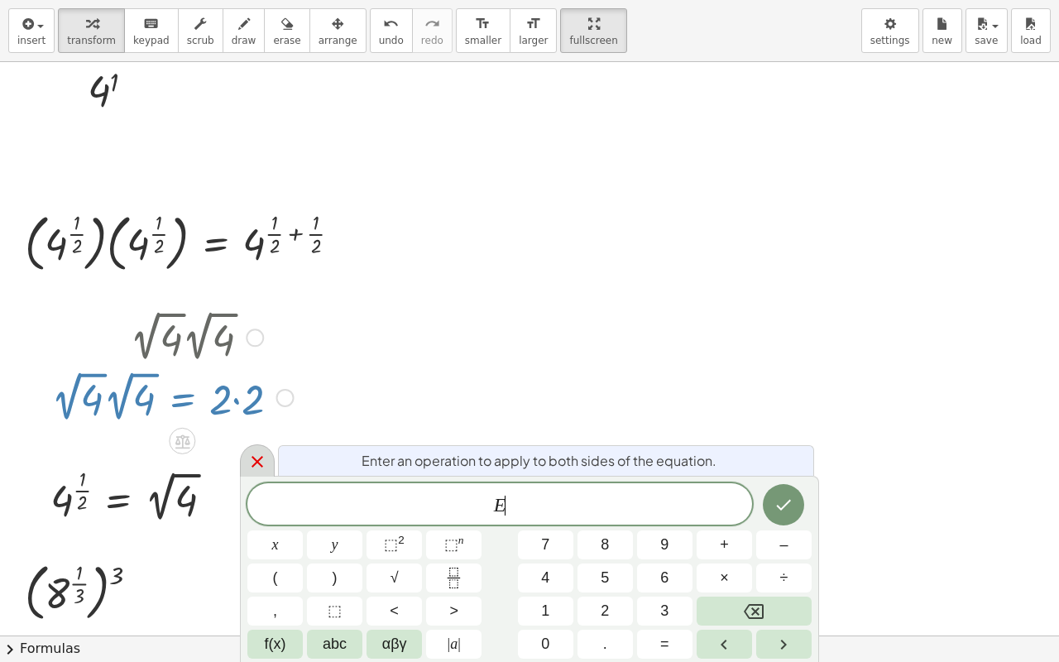
click at [256, 462] on icon at bounding box center [258, 462] width 12 height 12
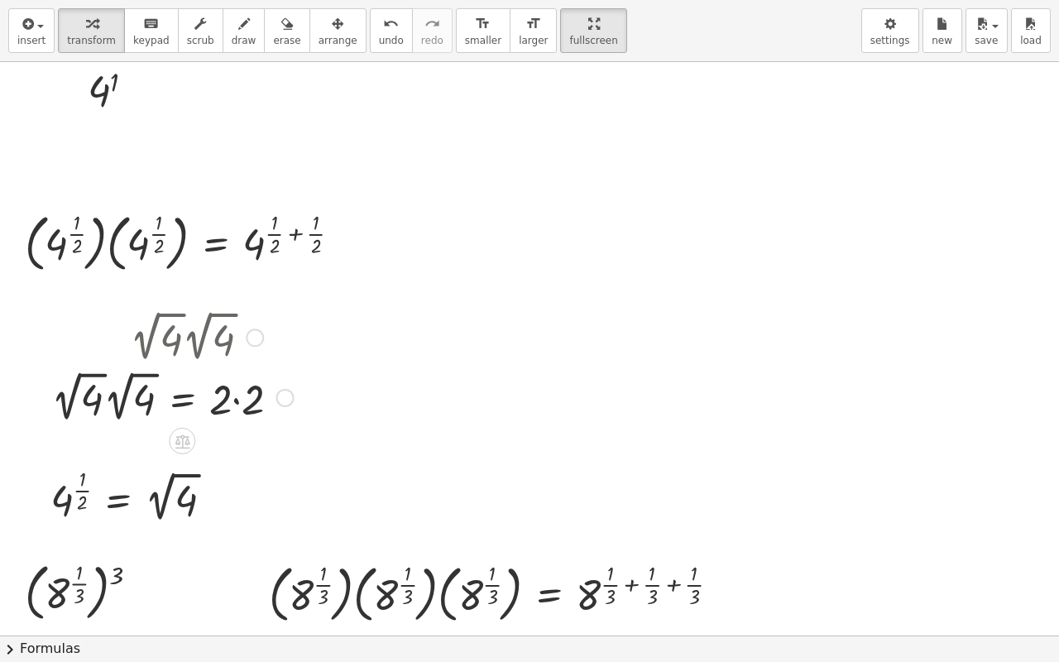
click at [284, 396] on div at bounding box center [285, 398] width 18 height 18
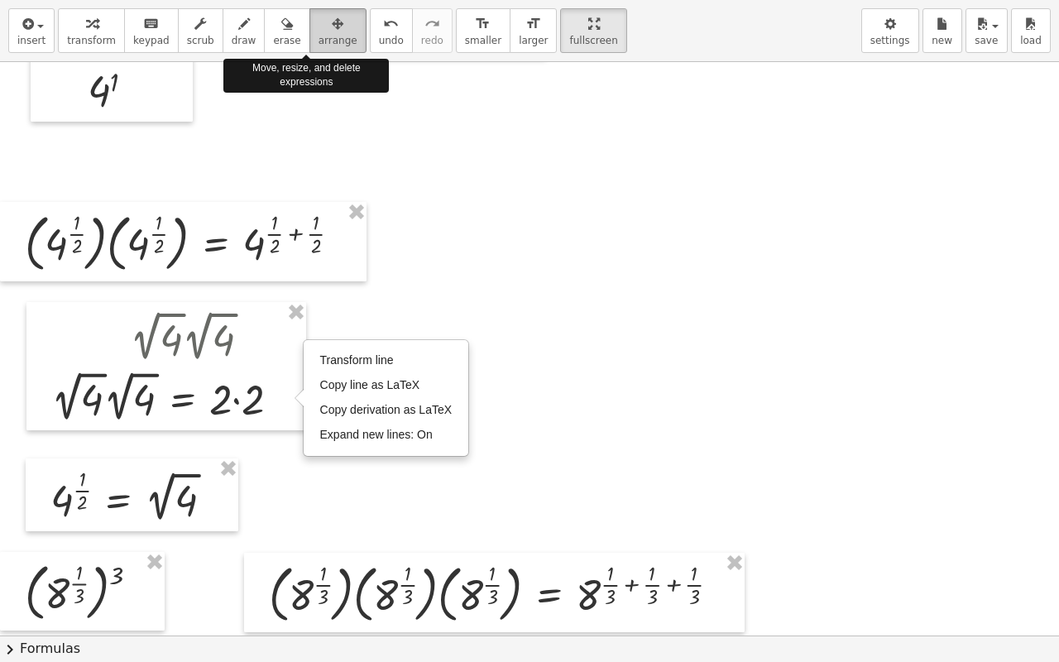
click at [332, 26] on icon "button" at bounding box center [338, 24] width 12 height 20
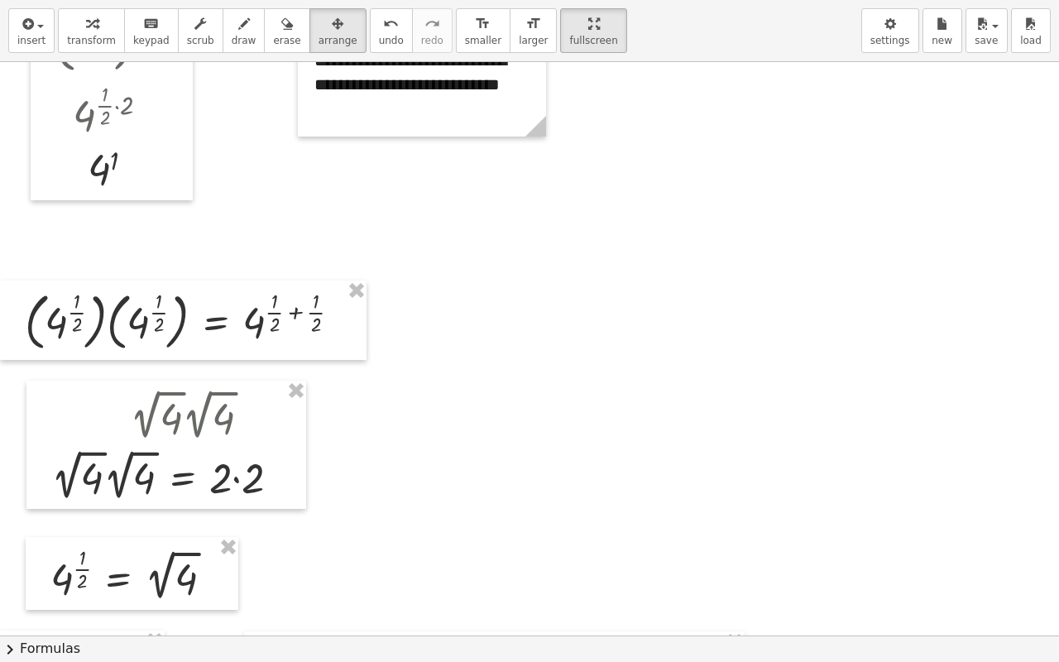
scroll to position [0, 0]
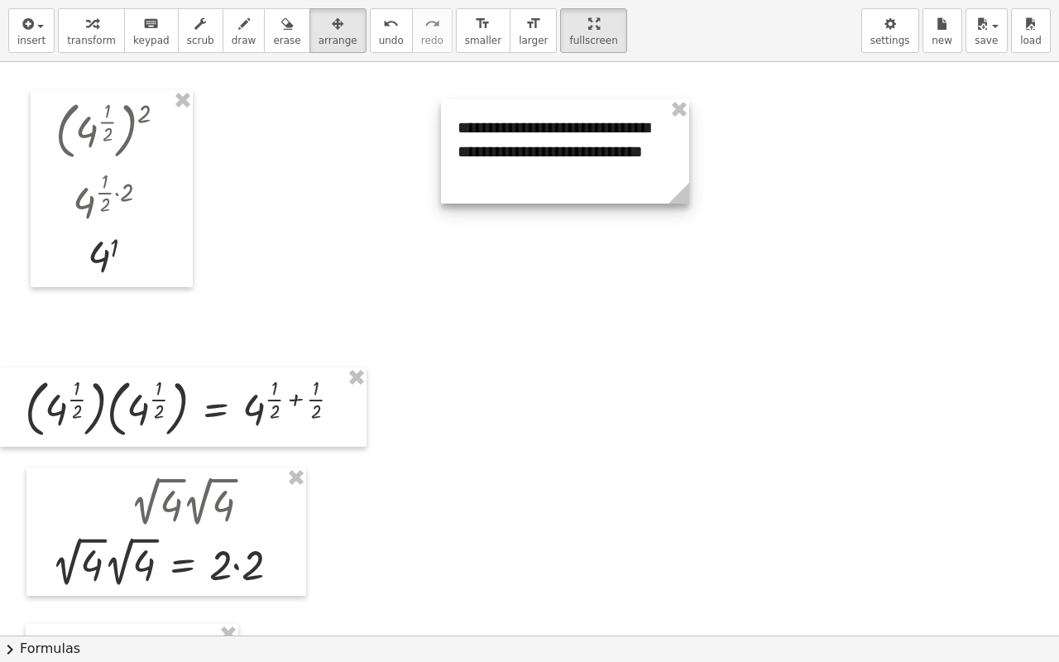
drag, startPoint x: 395, startPoint y: 165, endPoint x: 572, endPoint y: 147, distance: 177.2
click at [572, 147] on div at bounding box center [565, 151] width 248 height 104
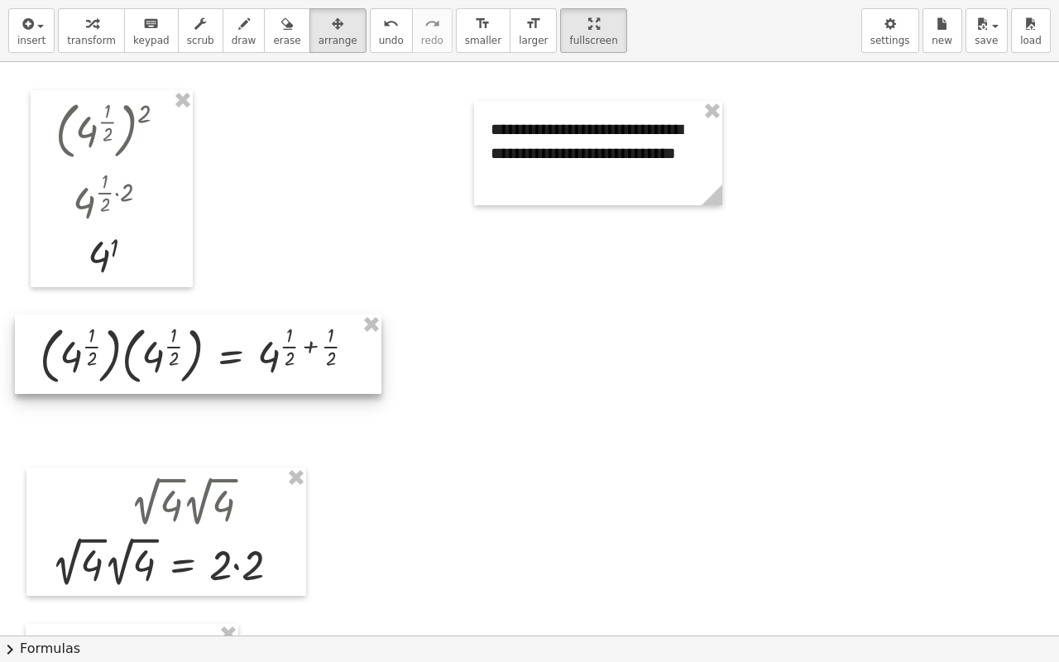
drag, startPoint x: 210, startPoint y: 402, endPoint x: 225, endPoint y: 349, distance: 55.0
click at [225, 349] on div at bounding box center [198, 353] width 367 height 79
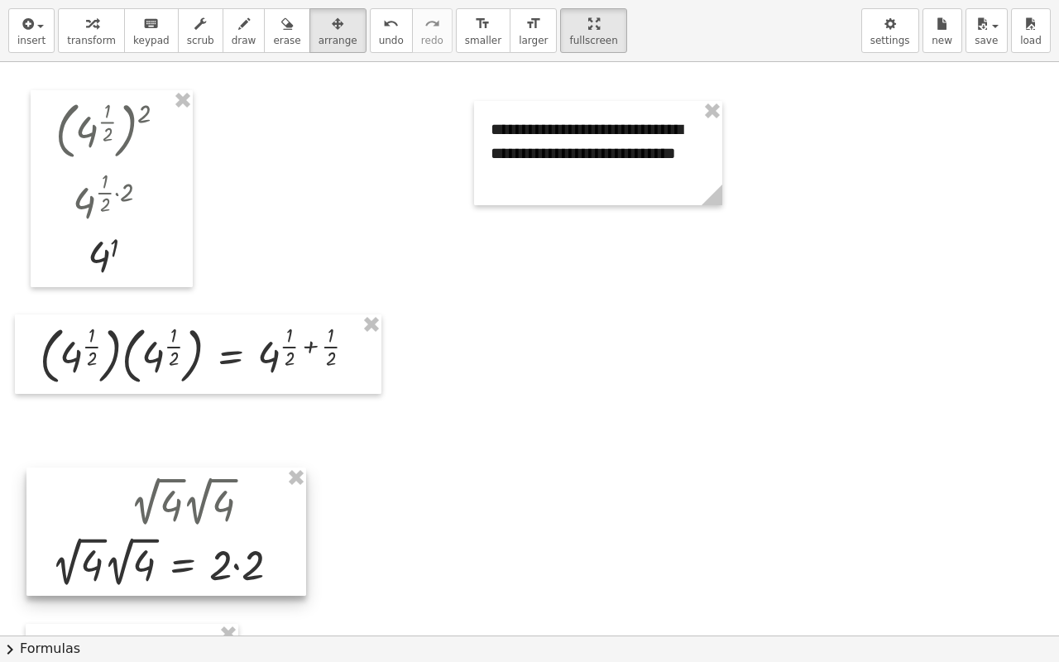
click at [186, 500] on div at bounding box center [166, 531] width 280 height 128
click at [86, 26] on icon "button" at bounding box center [92, 24] width 12 height 20
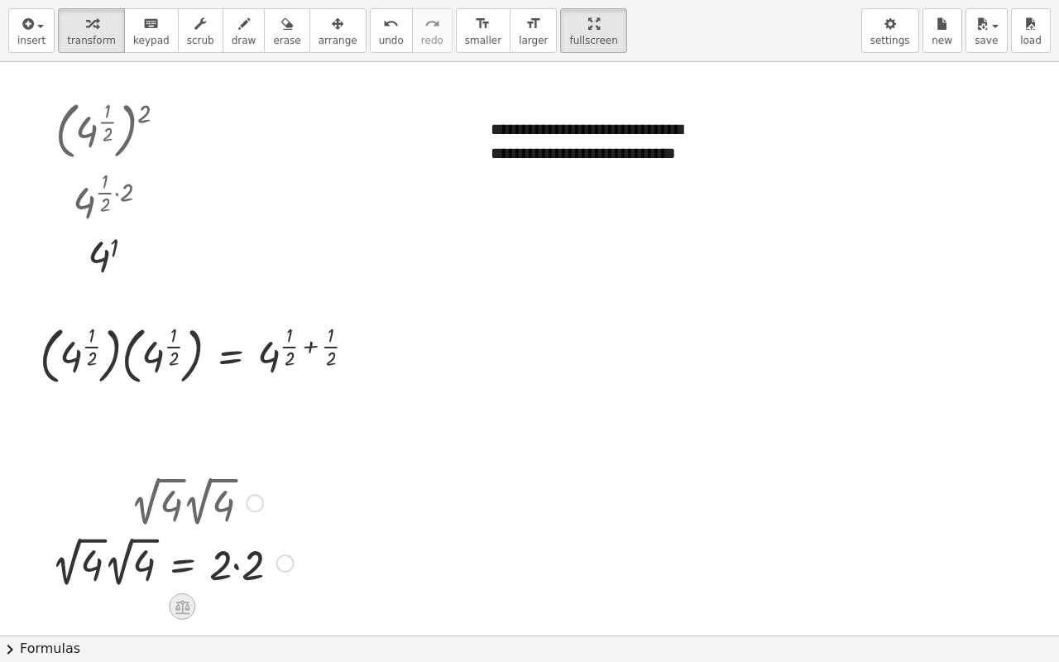
click at [186, 521] on icon at bounding box center [182, 606] width 17 height 17
click at [242, 521] on icon at bounding box center [248, 606] width 15 height 15
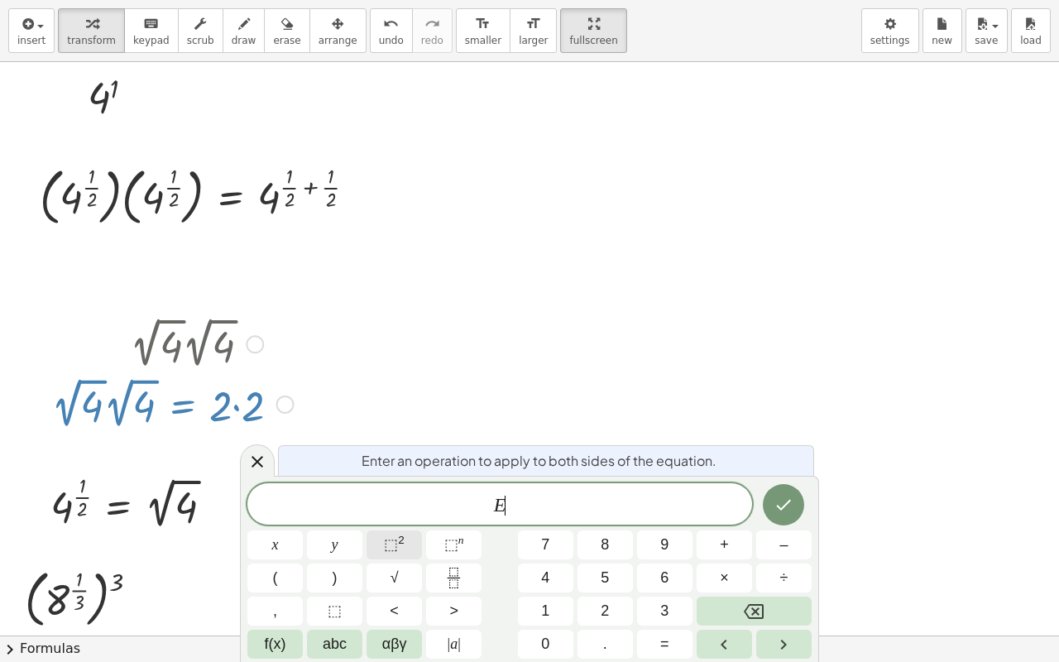
scroll to position [161, 0]
click at [260, 459] on icon at bounding box center [258, 462] width 12 height 12
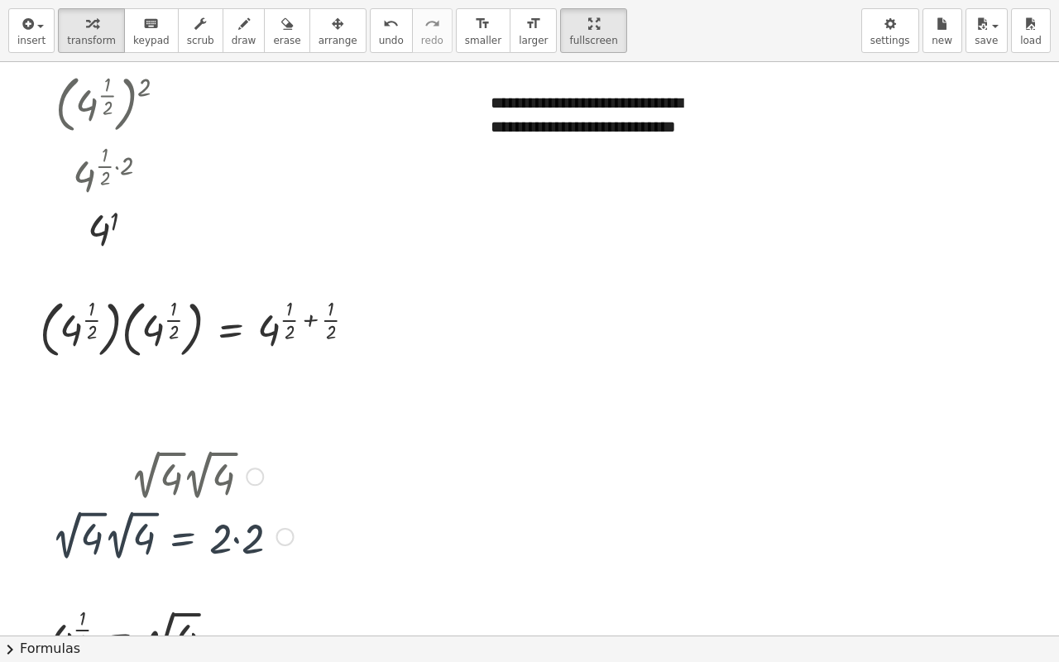
scroll to position [0, 0]
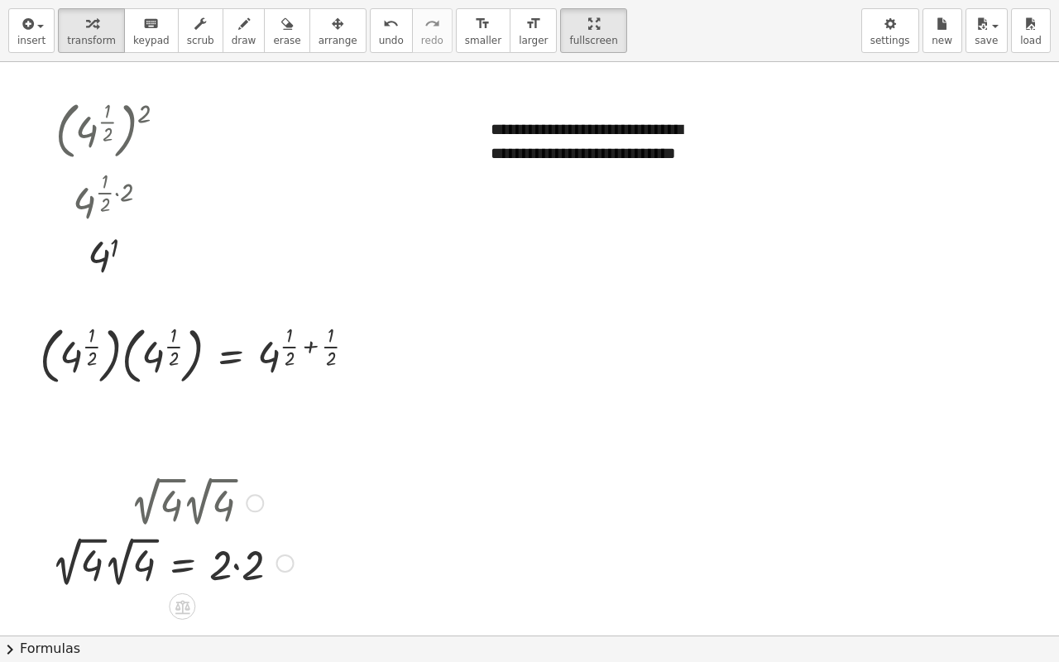
drag, startPoint x: 185, startPoint y: 513, endPoint x: 181, endPoint y: 486, distance: 26.8
click at [181, 486] on div at bounding box center [172, 502] width 259 height 60
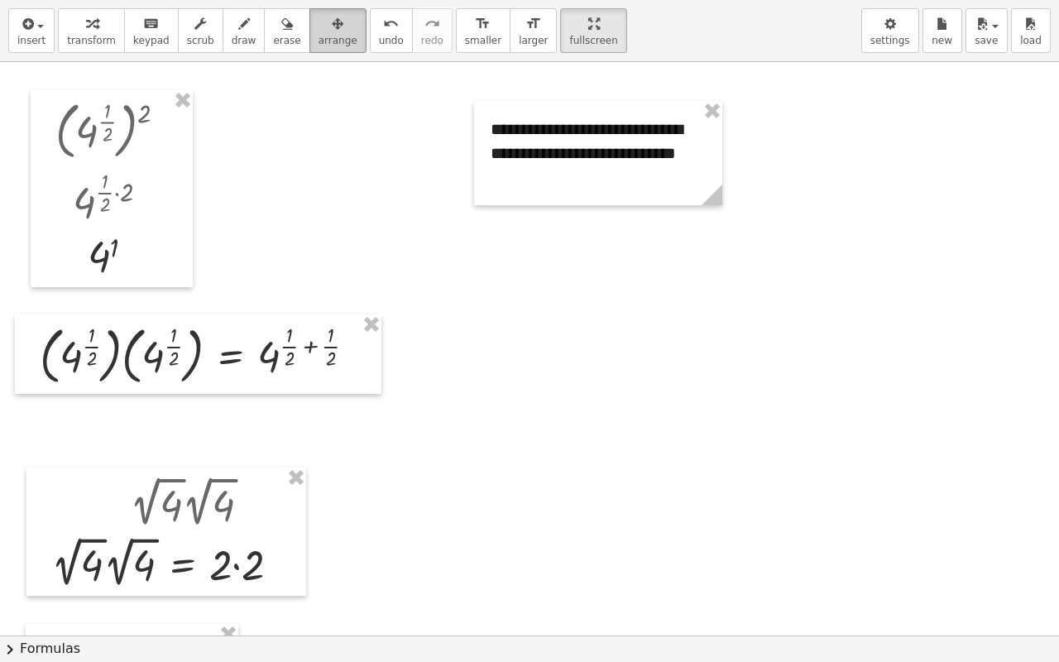
click at [319, 36] on span "arrange" at bounding box center [338, 41] width 39 height 12
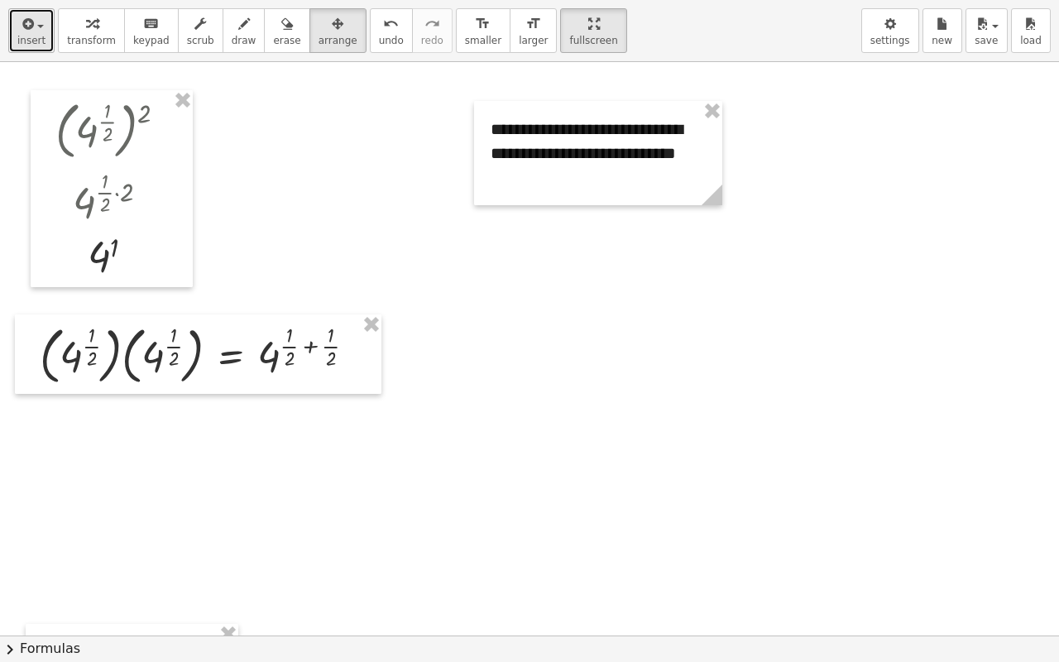
click at [35, 37] on span "insert" at bounding box center [31, 41] width 28 height 12
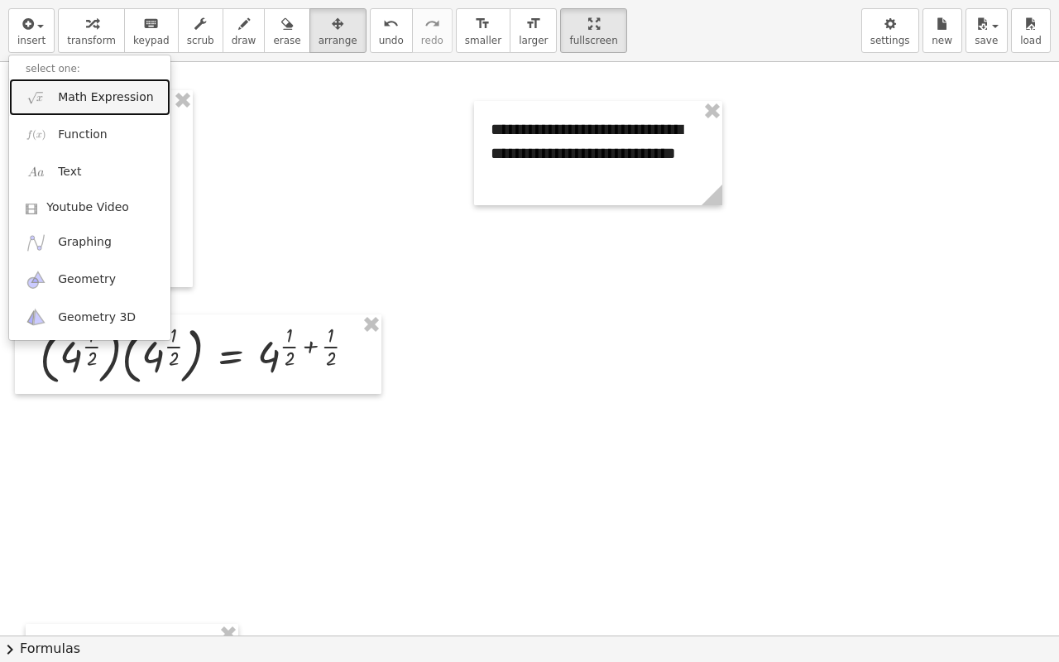
click at [88, 98] on span "Math Expression" at bounding box center [105, 97] width 95 height 17
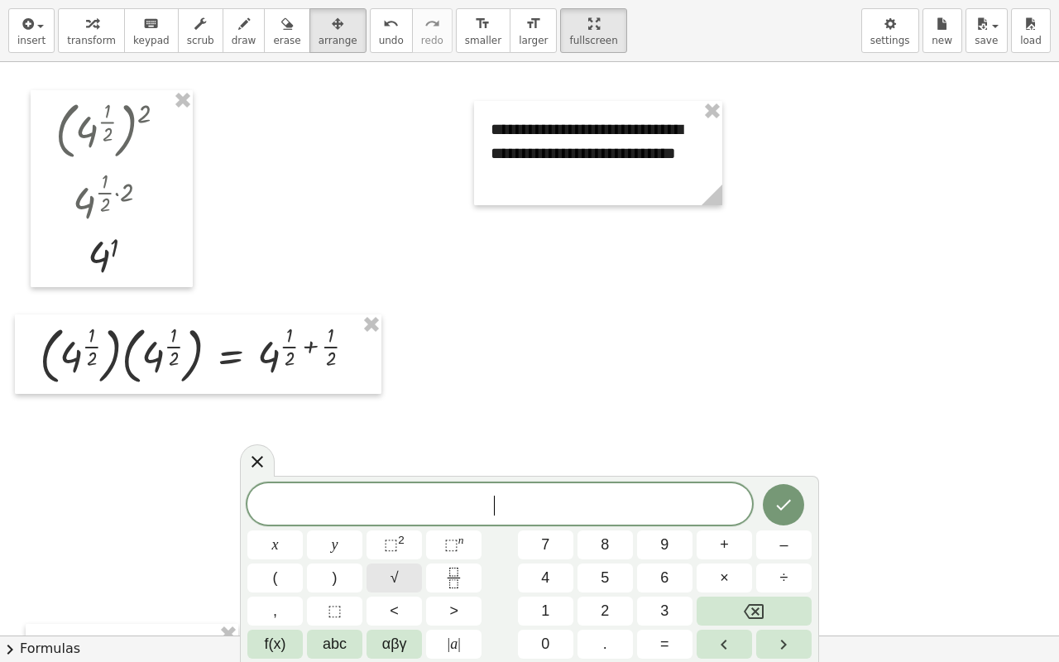
click at [401, 521] on button "√" at bounding box center [394, 577] width 55 height 29
click at [410, 521] on button "√" at bounding box center [394, 577] width 55 height 29
click at [784, 500] on icon "Done" at bounding box center [784, 504] width 20 height 20
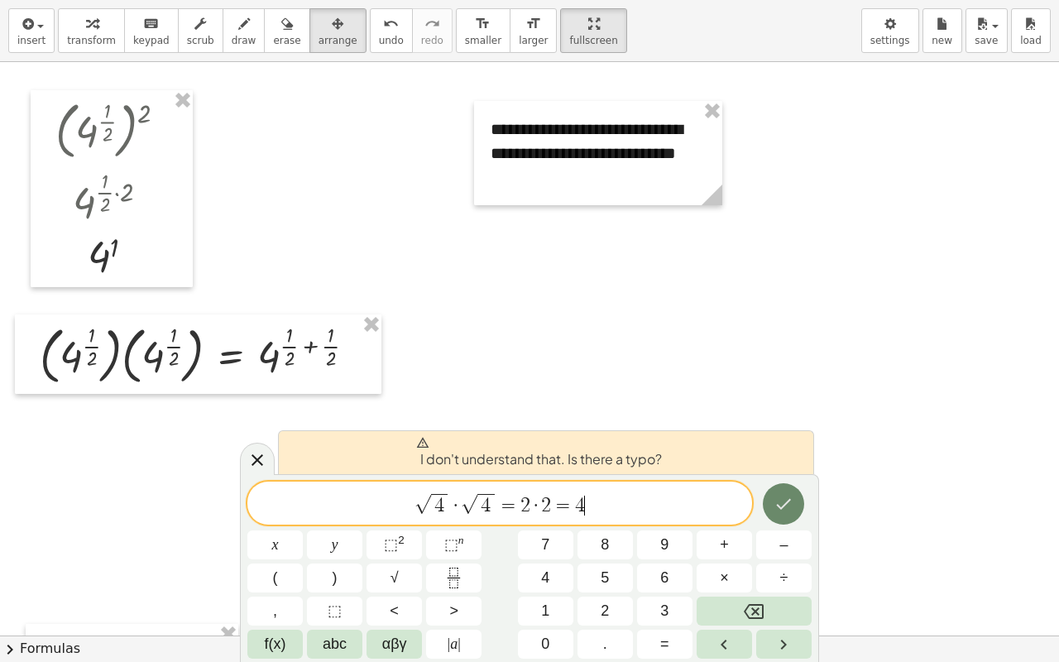
click at [783, 499] on icon "Done" at bounding box center [784, 504] width 20 height 20
click at [643, 505] on span "√ 4 · √ 4 = 2 · 2 = 4 ​" at bounding box center [499, 504] width 505 height 26
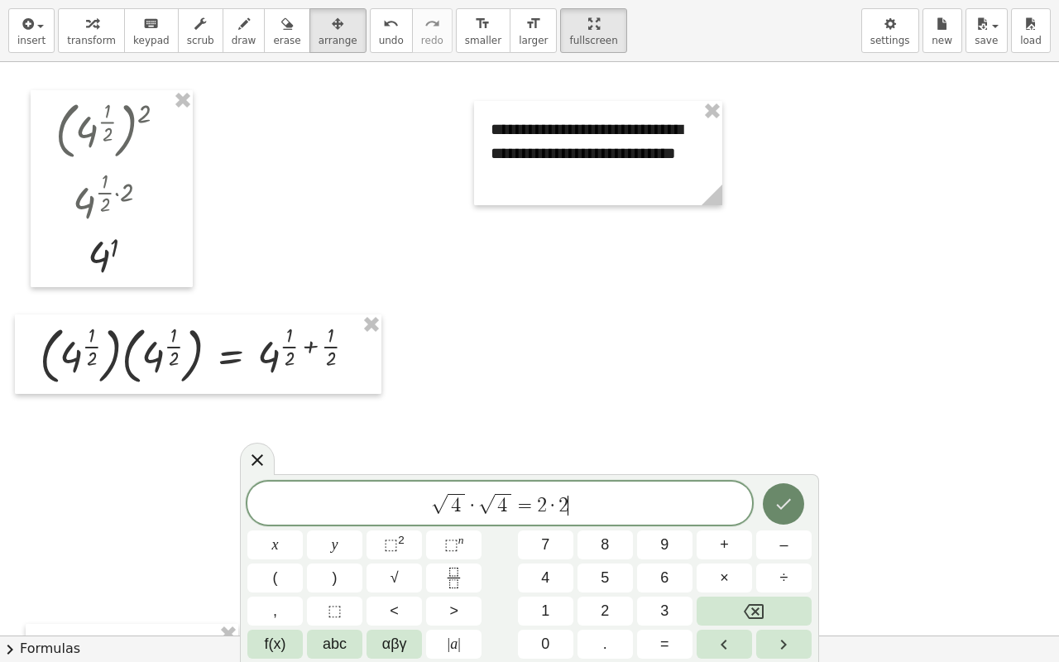
click at [784, 510] on icon "Done" at bounding box center [784, 504] width 20 height 20
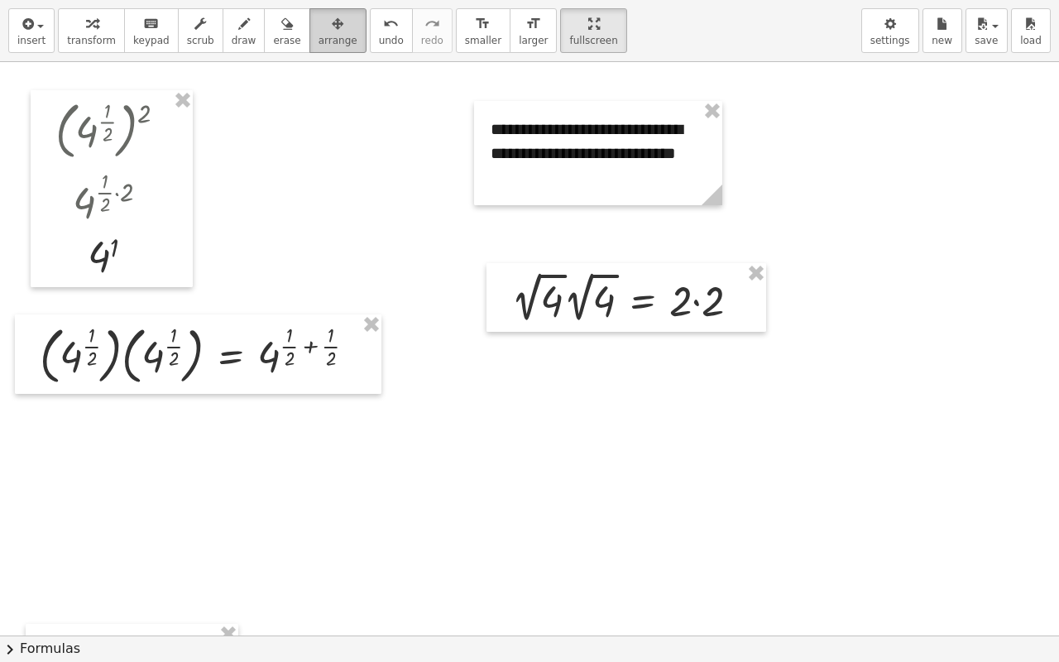
click at [325, 33] on button "arrange" at bounding box center [337, 30] width 57 height 45
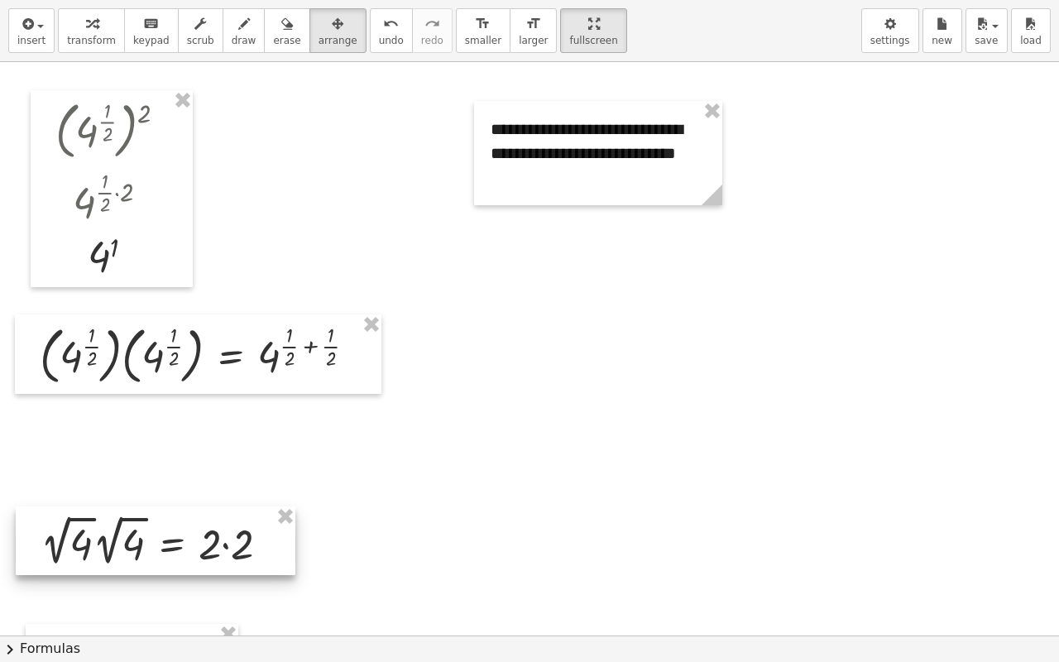
drag, startPoint x: 638, startPoint y: 309, endPoint x: 170, endPoint y: 550, distance: 525.8
click at [169, 521] on div at bounding box center [156, 540] width 280 height 69
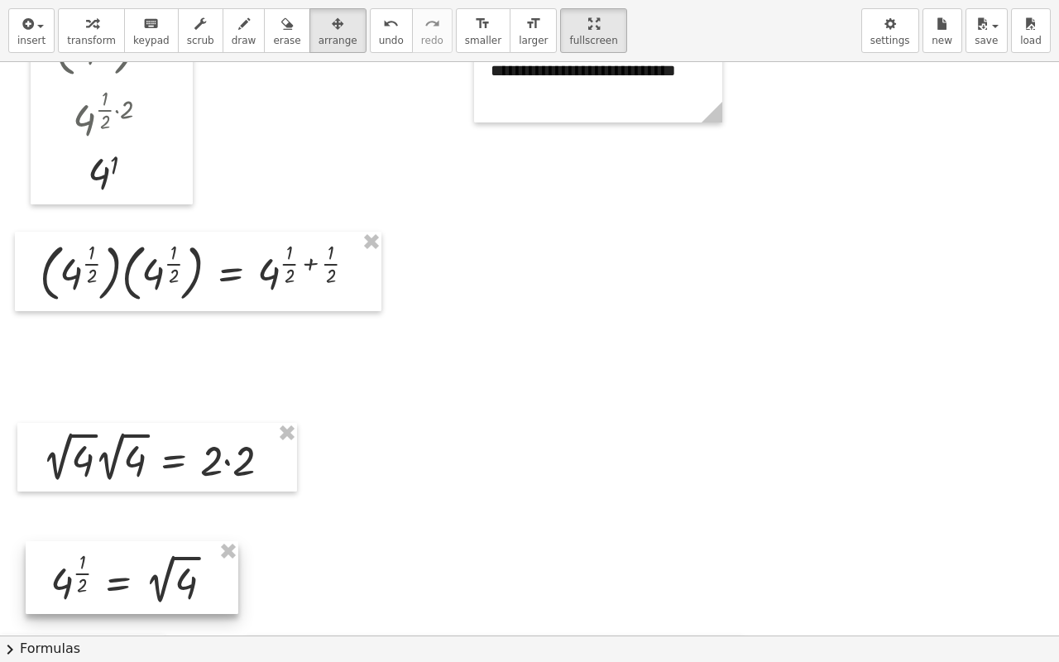
scroll to position [248, 0]
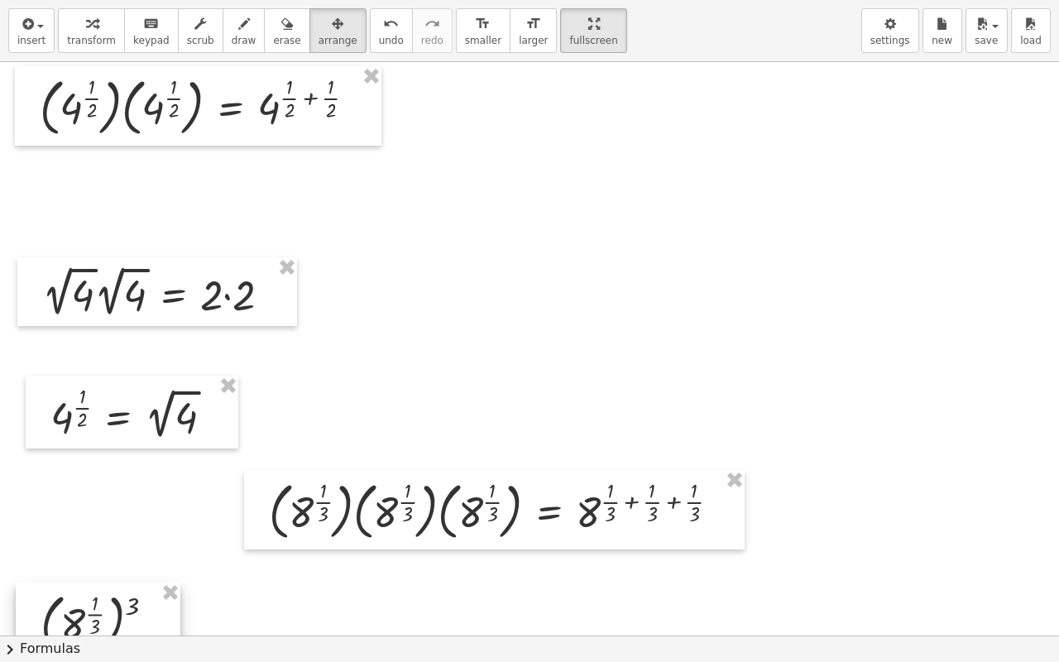
drag, startPoint x: 121, startPoint y: 549, endPoint x: 302, endPoint y: 544, distance: 181.3
click at [135, 521] on div at bounding box center [98, 621] width 165 height 79
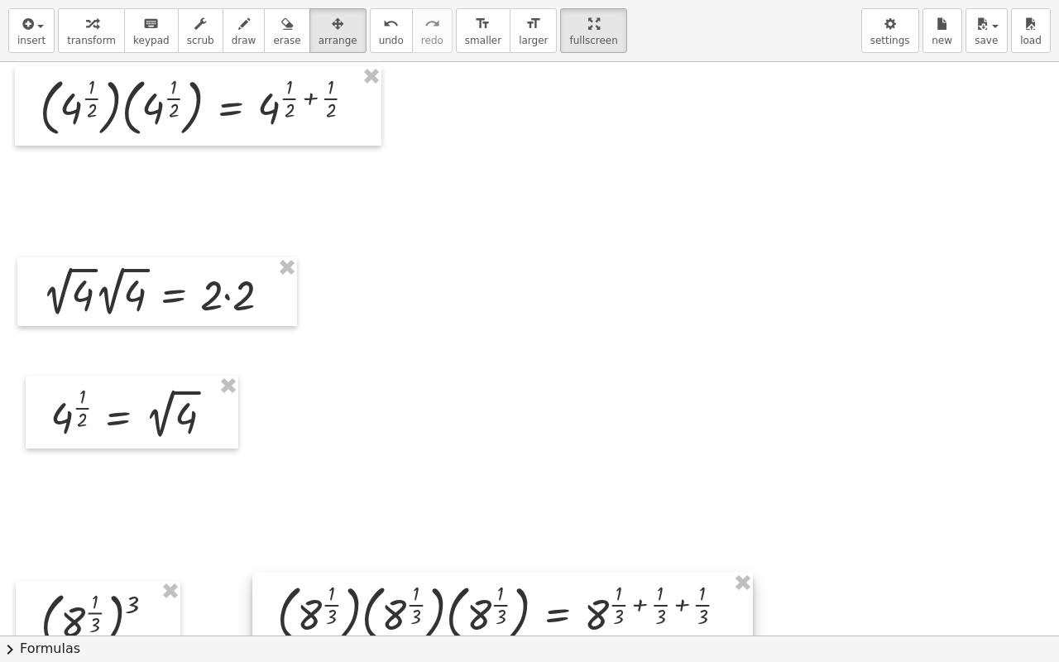
drag, startPoint x: 374, startPoint y: 530, endPoint x: 382, endPoint y: 633, distance: 102.9
click at [382, 521] on div at bounding box center [502, 612] width 501 height 79
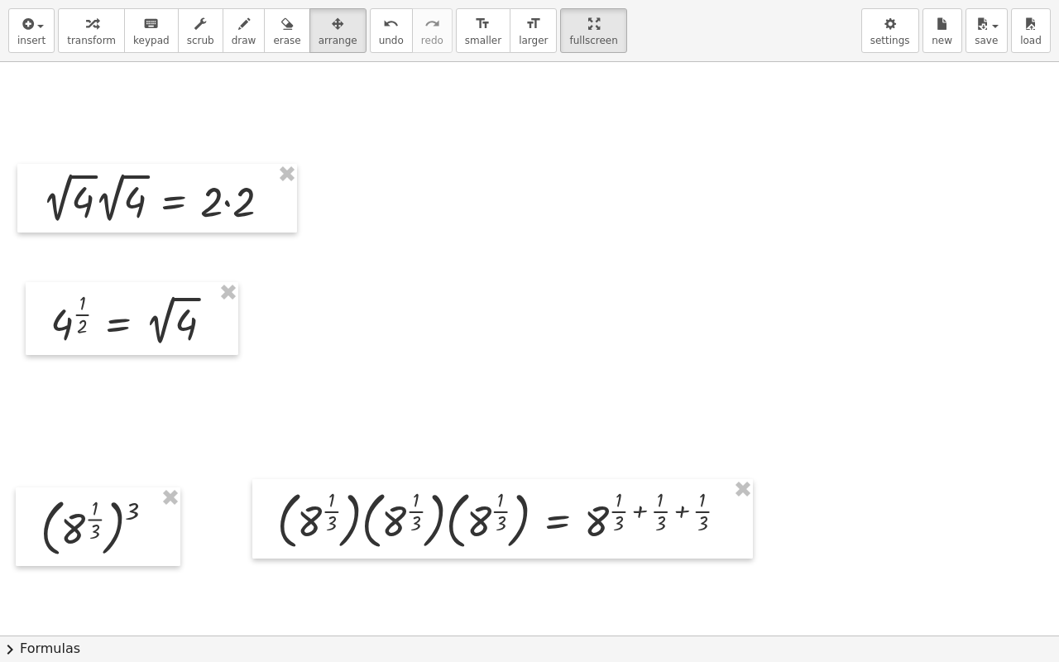
scroll to position [414, 0]
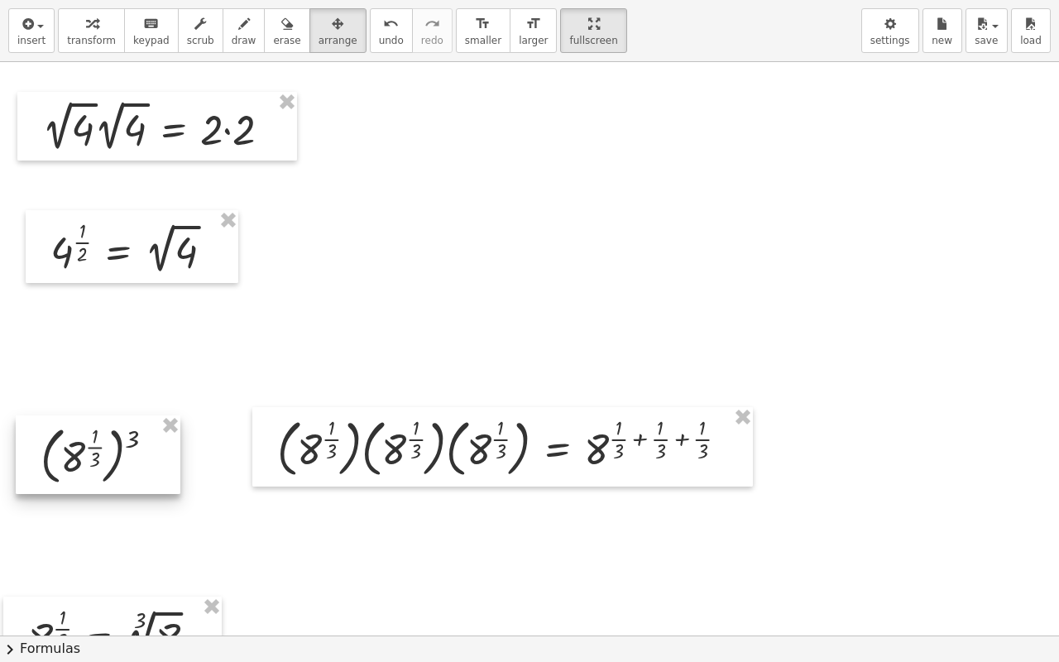
click at [117, 491] on div at bounding box center [98, 454] width 165 height 79
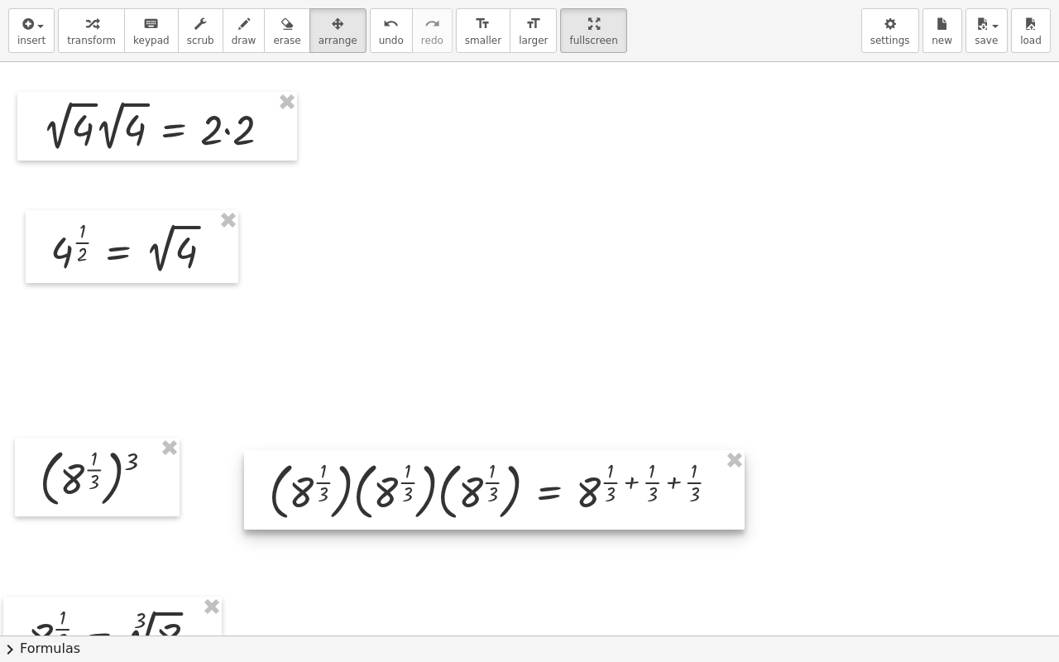
drag, startPoint x: 384, startPoint y: 465, endPoint x: 377, endPoint y: 510, distance: 46.0
click at [377, 511] on div at bounding box center [494, 489] width 501 height 79
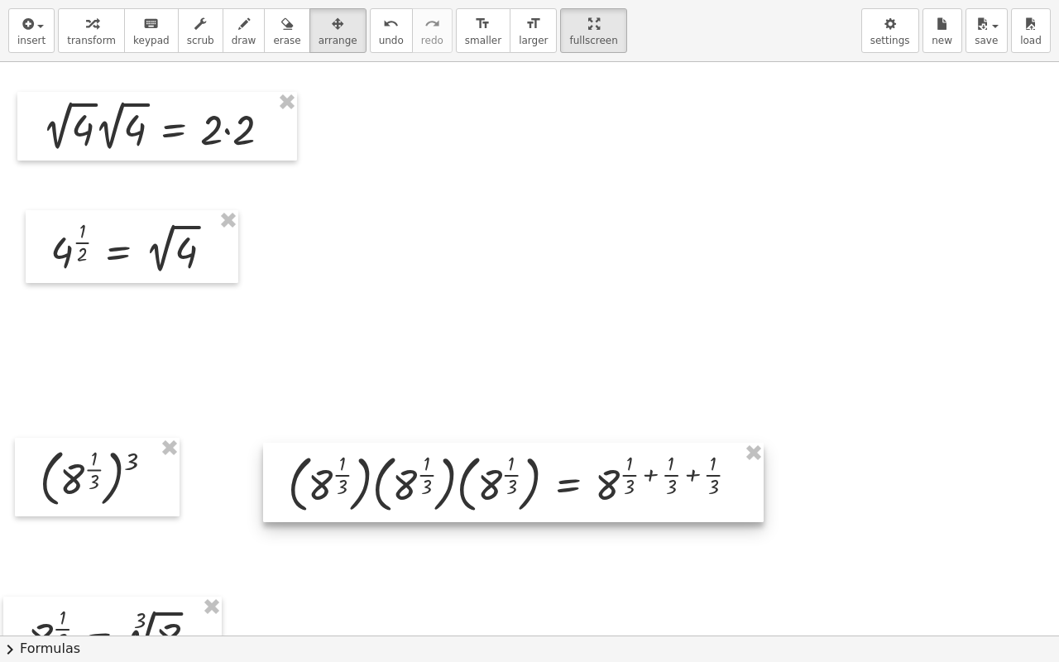
drag, startPoint x: 360, startPoint y: 504, endPoint x: 263, endPoint y: 490, distance: 97.8
click at [376, 493] on div at bounding box center [513, 482] width 501 height 79
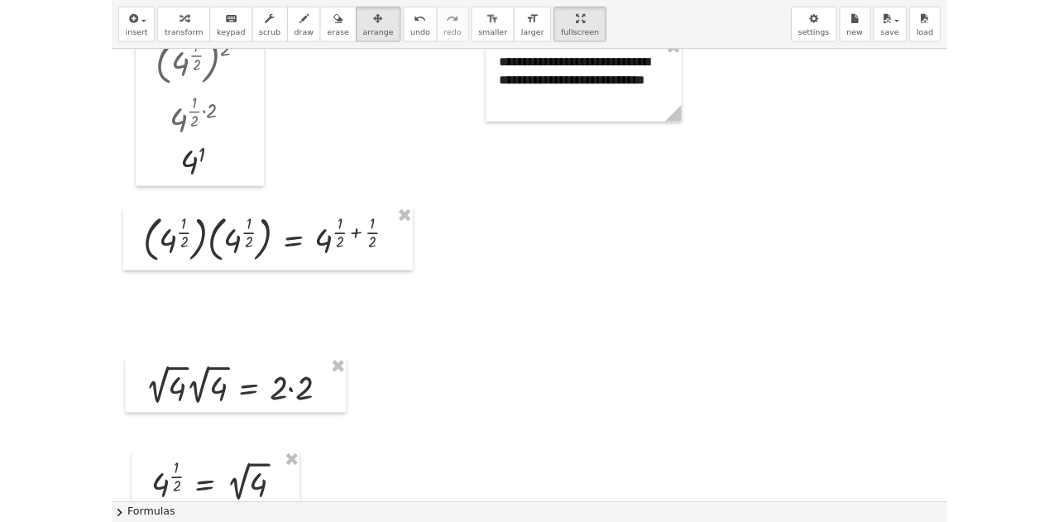
scroll to position [0, 0]
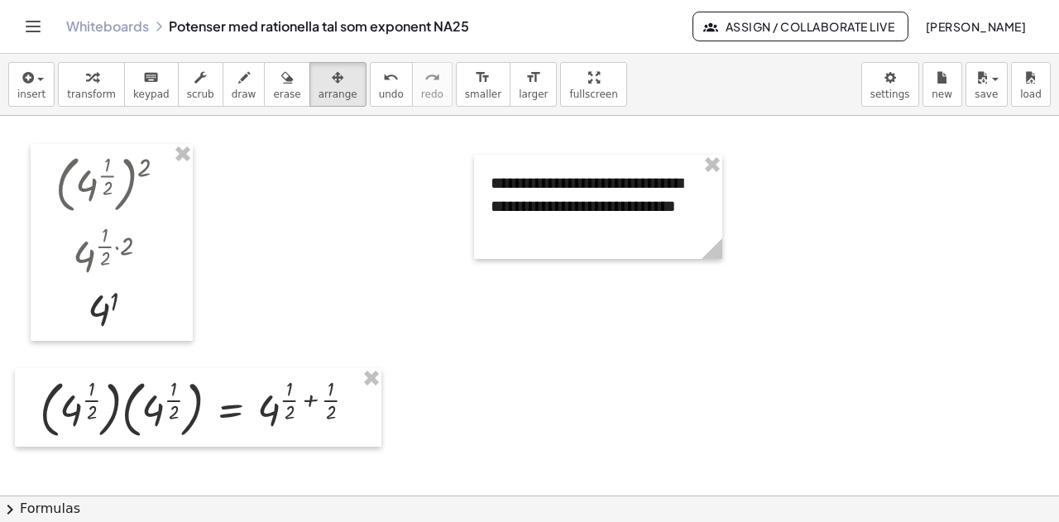
click at [536, 0] on html "Graspable Math Activities Get Started Activity Bank Assigned Work Classes White…" at bounding box center [529, 261] width 1059 height 522
click at [976, 87] on button "save" at bounding box center [986, 84] width 42 height 45
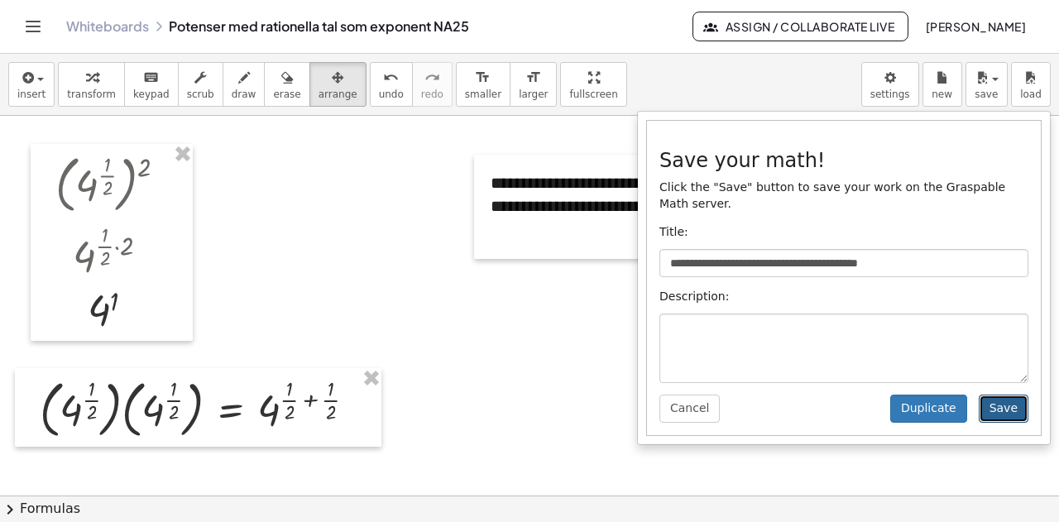
click at [999, 395] on button "Save" at bounding box center [1004, 409] width 50 height 28
